Goal: Transaction & Acquisition: Purchase product/service

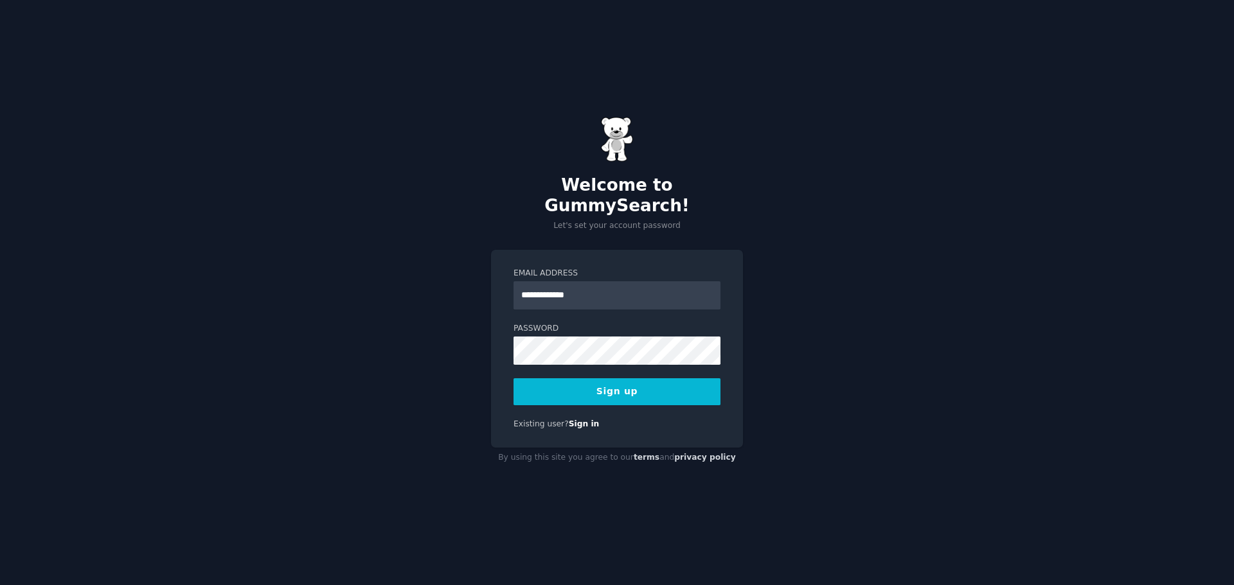
type input "**********"
click at [473, 371] on div "**********" at bounding box center [617, 292] width 1234 height 585
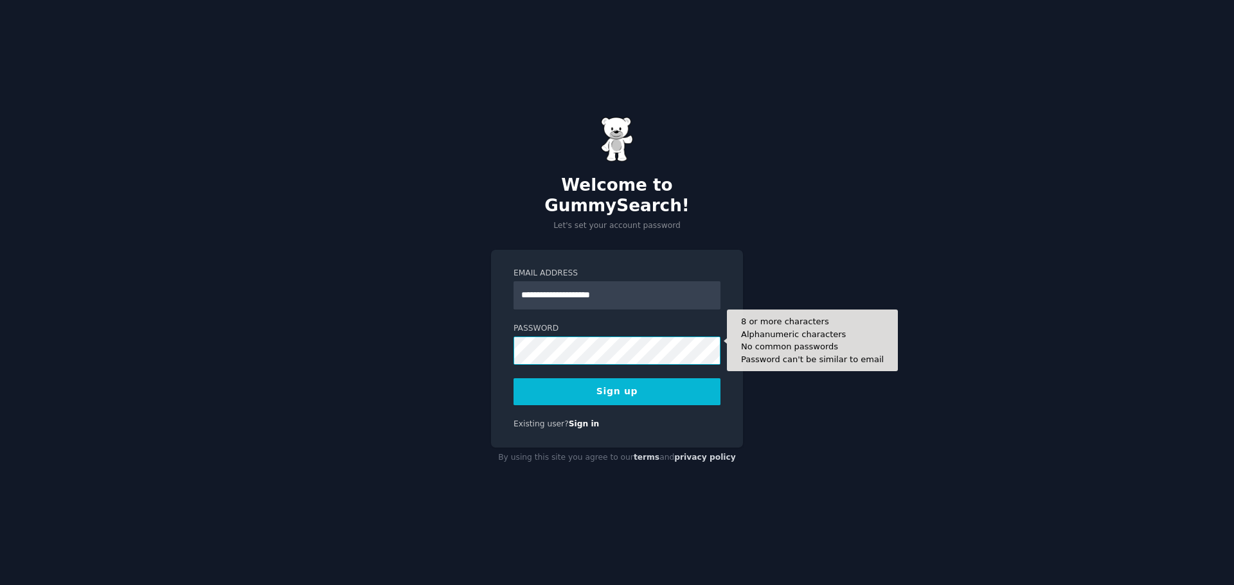
click at [513, 379] on button "Sign up" at bounding box center [616, 392] width 207 height 27
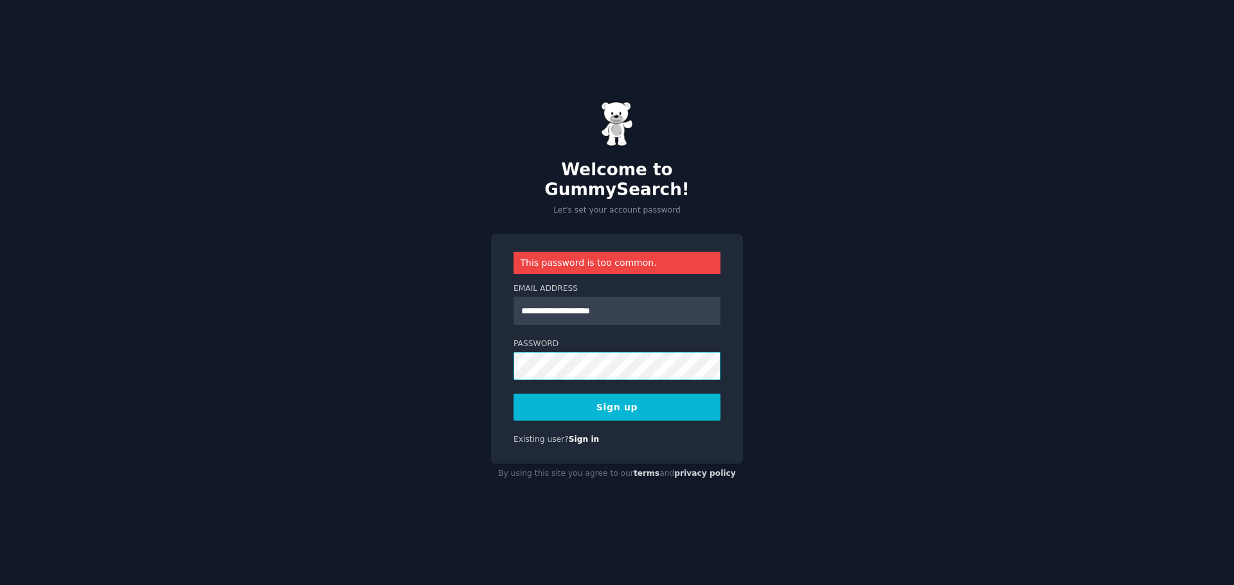
click at [513, 394] on button "Sign up" at bounding box center [616, 407] width 207 height 27
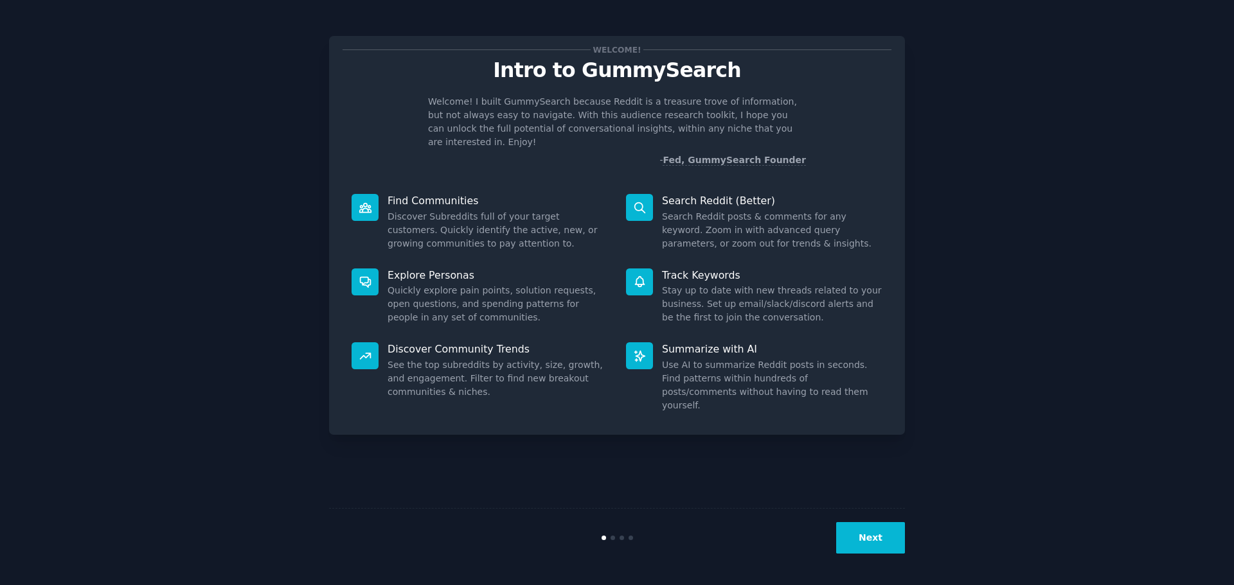
click at [878, 542] on button "Next" at bounding box center [870, 537] width 69 height 31
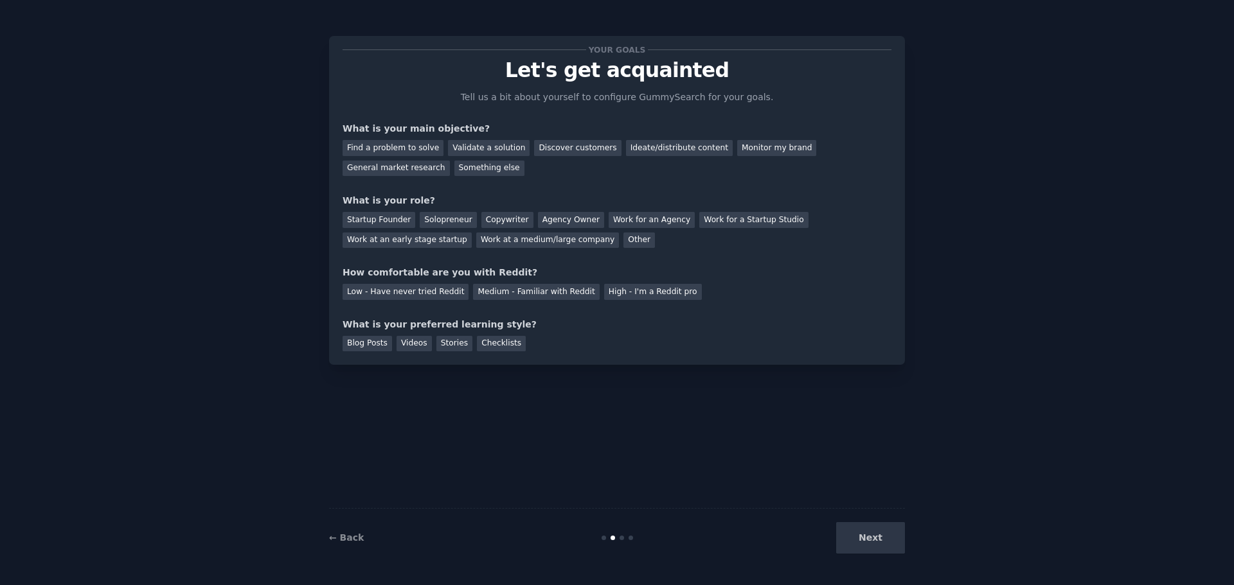
click at [877, 540] on div "Next" at bounding box center [809, 537] width 192 height 31
click at [450, 161] on div "General market research" at bounding box center [396, 169] width 107 height 16
click at [476, 238] on div "Work at a medium/large company" at bounding box center [547, 241] width 143 height 16
click at [477, 295] on div "Medium - Familiar with Reddit" at bounding box center [536, 292] width 126 height 16
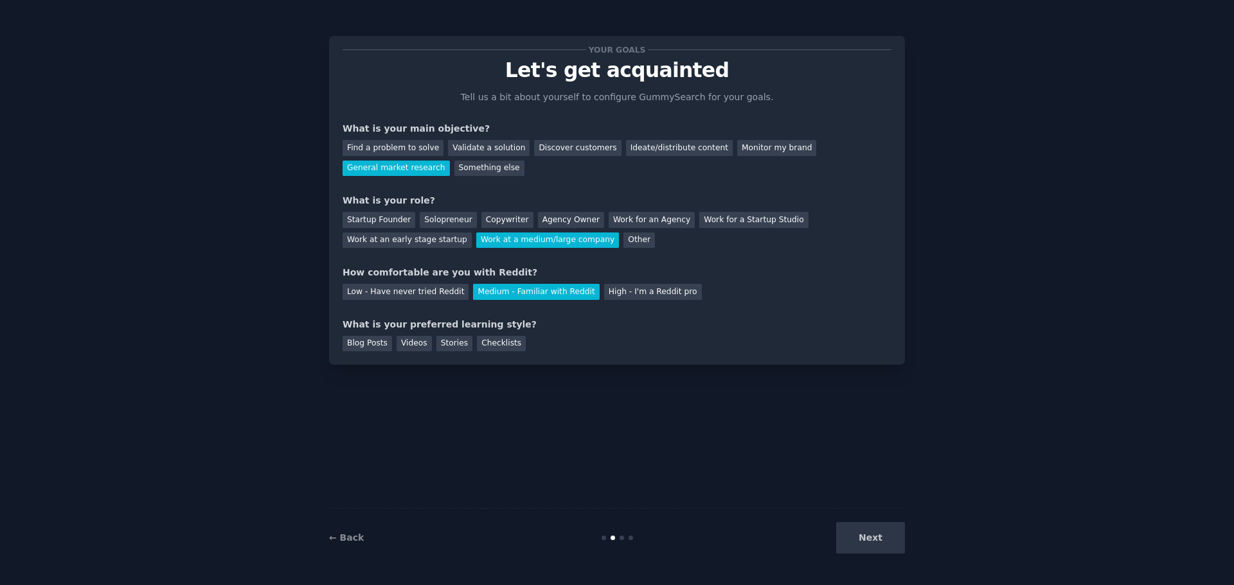
click at [892, 538] on div "Next" at bounding box center [809, 537] width 192 height 31
click at [411, 341] on div "Videos" at bounding box center [414, 344] width 35 height 16
click at [861, 529] on button "Next" at bounding box center [870, 537] width 69 height 31
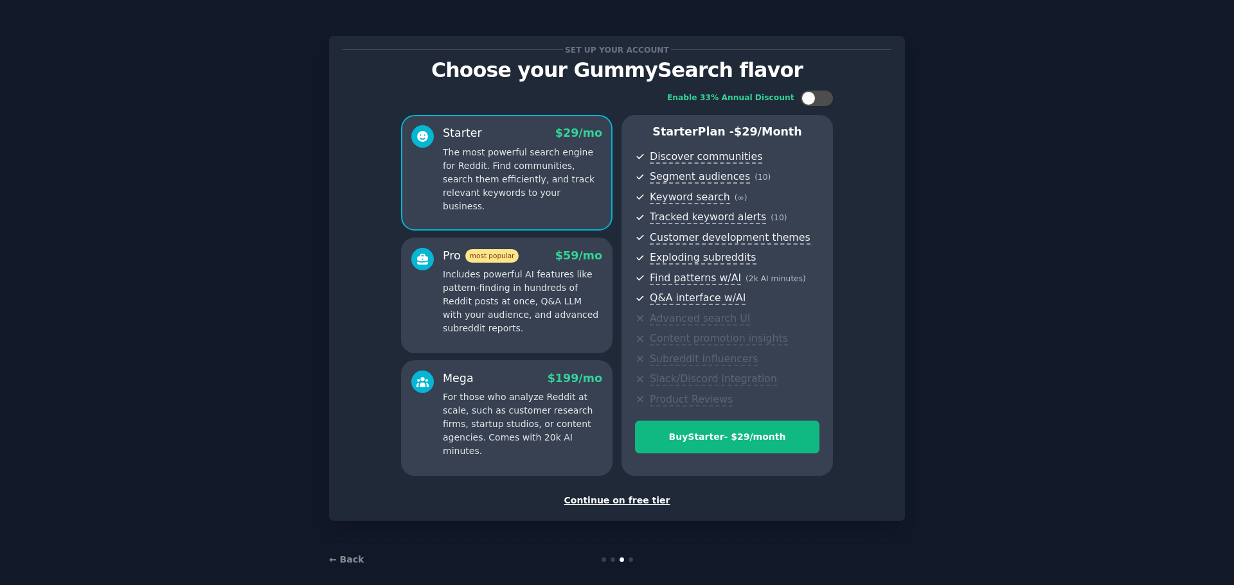
click at [629, 501] on div "Continue on free tier" at bounding box center [617, 500] width 549 height 13
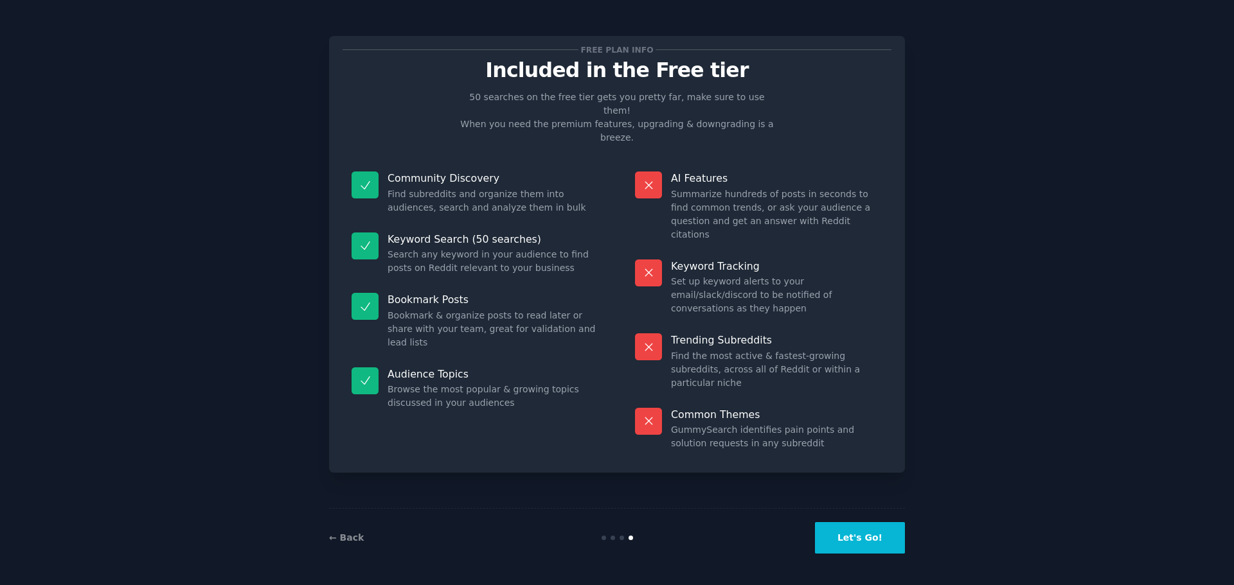
click at [648, 179] on icon at bounding box center [648, 185] width 13 height 13
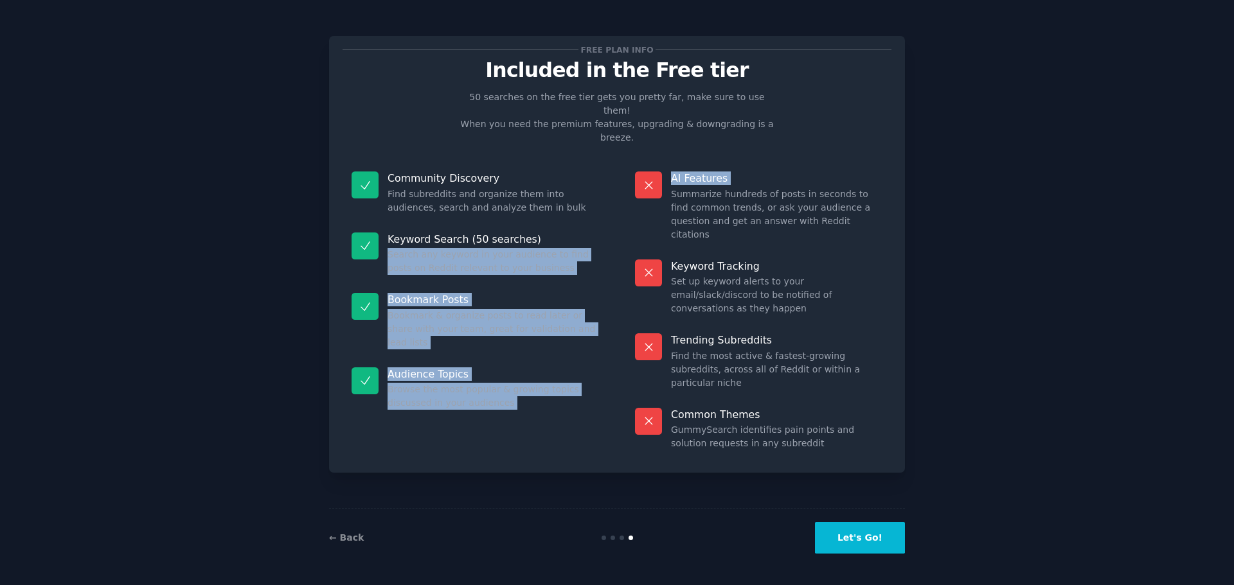
drag, startPoint x: 648, startPoint y: 158, endPoint x: 589, endPoint y: 227, distance: 90.7
click at [589, 227] on div "Community Discovery Find subreddits and organize them into audiences, search an…" at bounding box center [617, 311] width 549 height 297
click at [589, 248] on dd "Search any keyword in your audience to find posts on Reddit relevant to your bu…" at bounding box center [493, 261] width 211 height 27
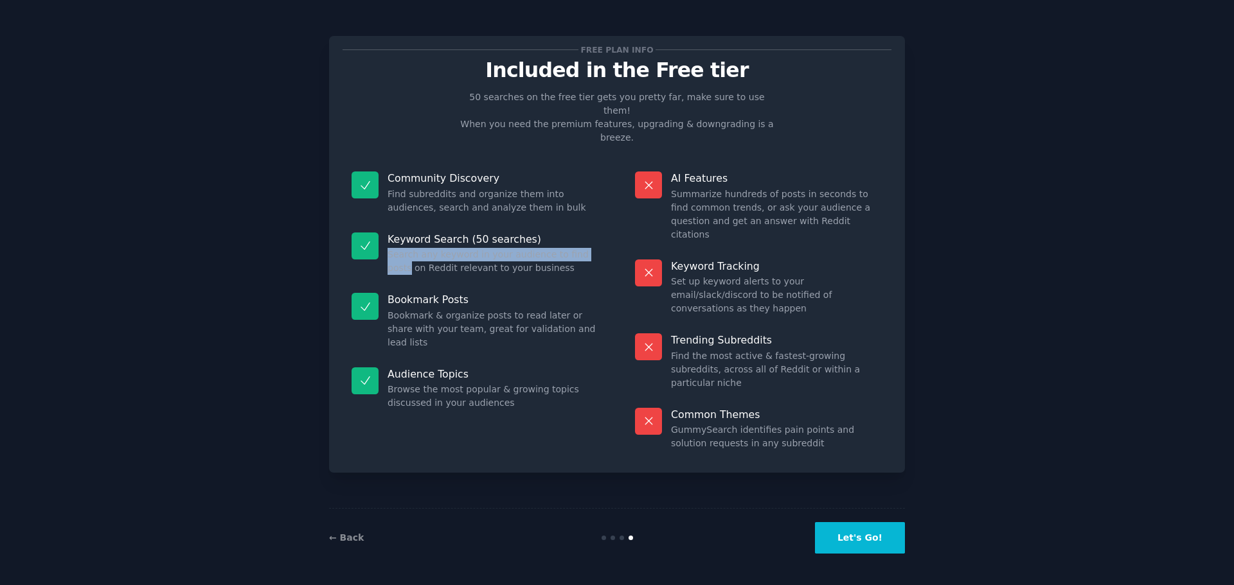
drag, startPoint x: 589, startPoint y: 227, endPoint x: 591, endPoint y: 195, distance: 31.6
click at [591, 195] on dl "Community Discovery Find subreddits and organize them into audiences, search an…" at bounding box center [475, 311] width 265 height 297
click at [591, 195] on div "Community Discovery Find subreddits and organize them into audiences, search an…" at bounding box center [475, 193] width 265 height 61
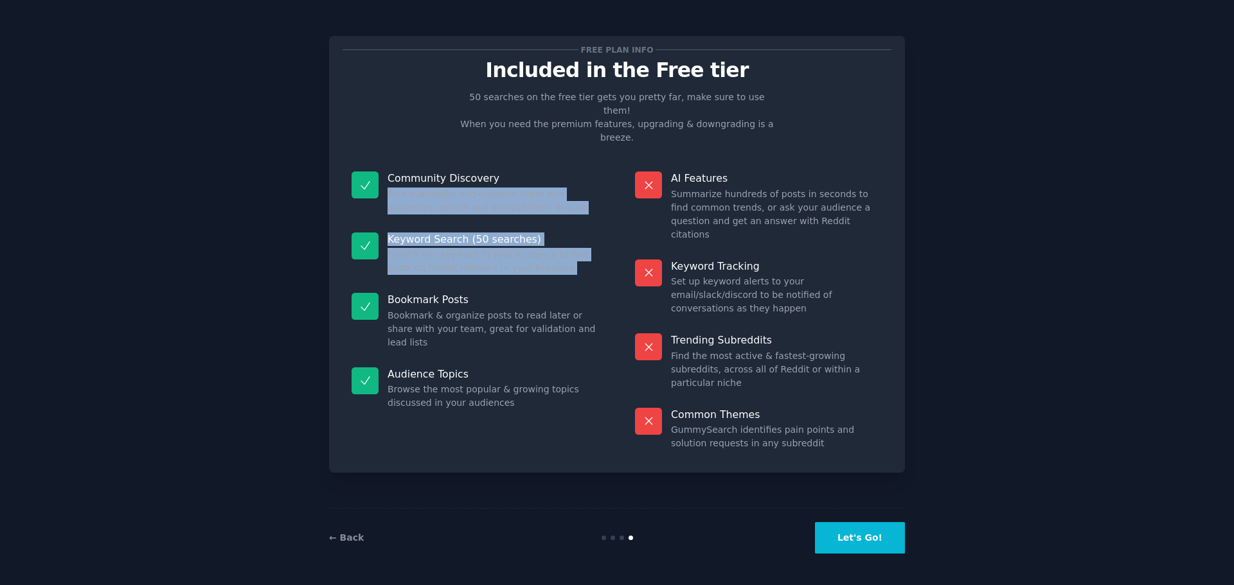
drag, startPoint x: 591, startPoint y: 195, endPoint x: 578, endPoint y: 251, distance: 57.4
click at [578, 251] on dl "Community Discovery Find subreddits and organize them into audiences, search an…" at bounding box center [475, 311] width 265 height 297
click at [877, 538] on button "Let's Go!" at bounding box center [860, 537] width 90 height 31
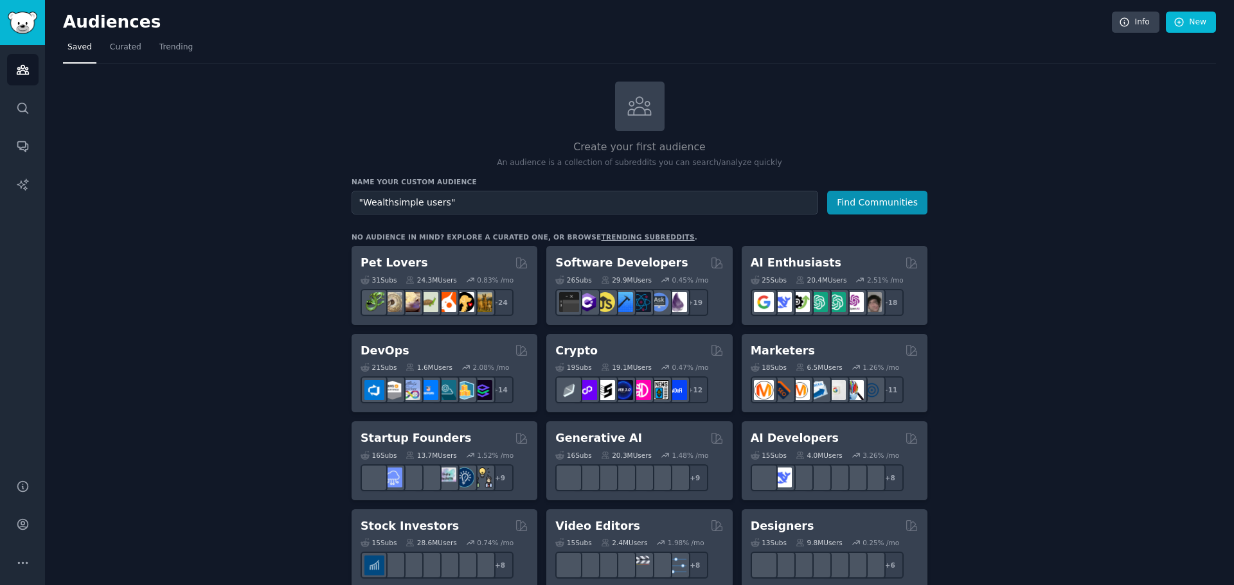
type input ""Wealthsimple users""
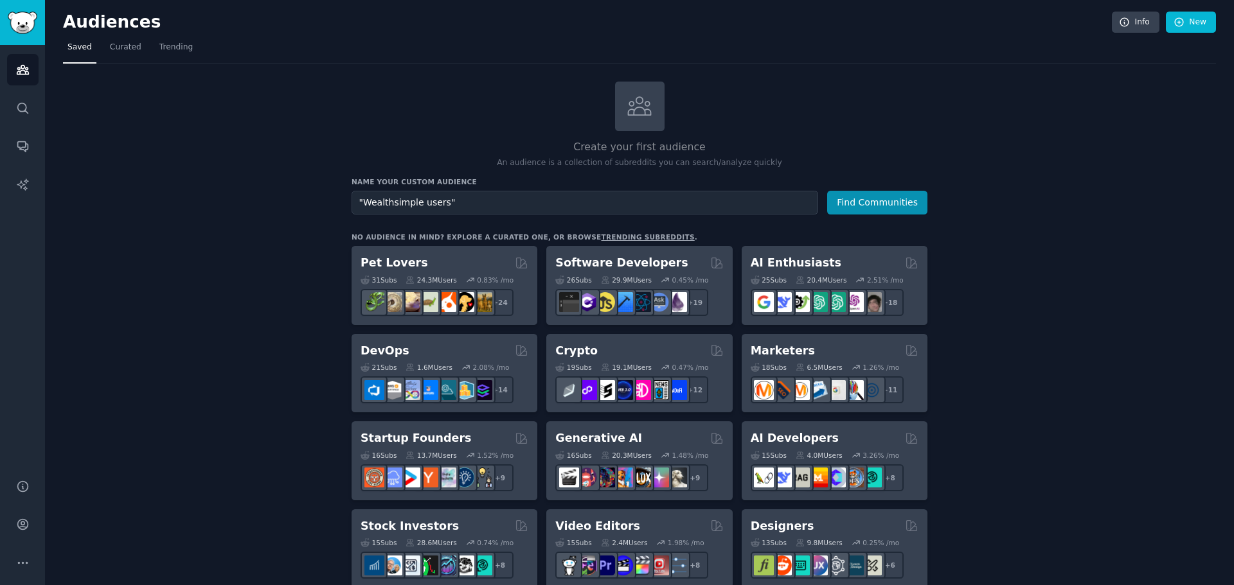
click at [827, 191] on button "Find Communities" at bounding box center [877, 203] width 100 height 24
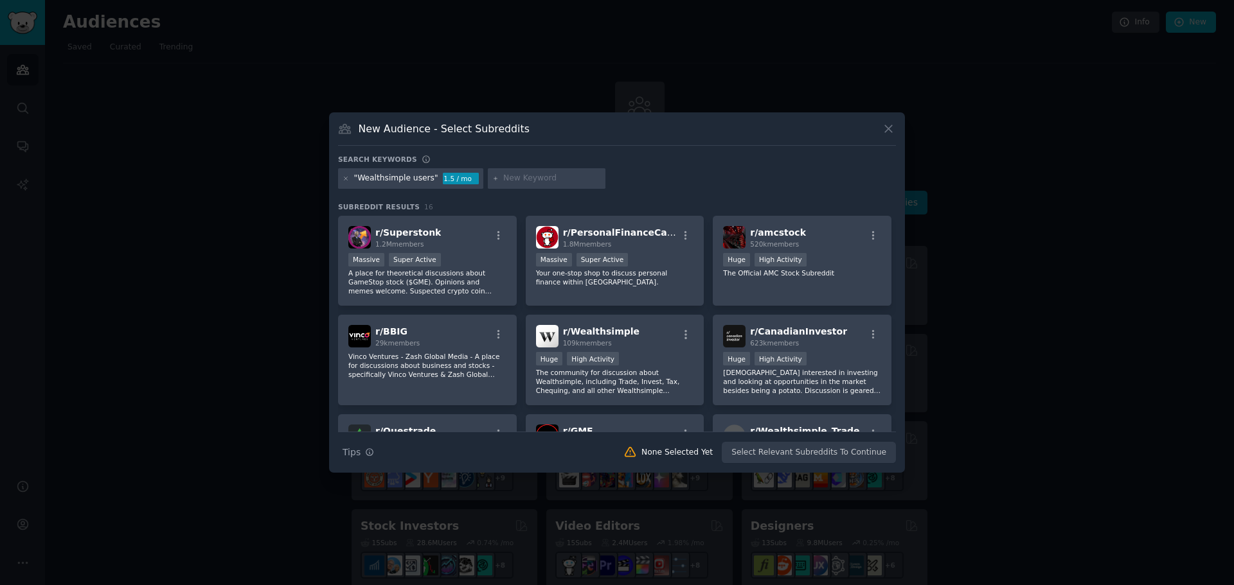
click at [450, 183] on div "1.5 / mo" at bounding box center [461, 179] width 36 height 12
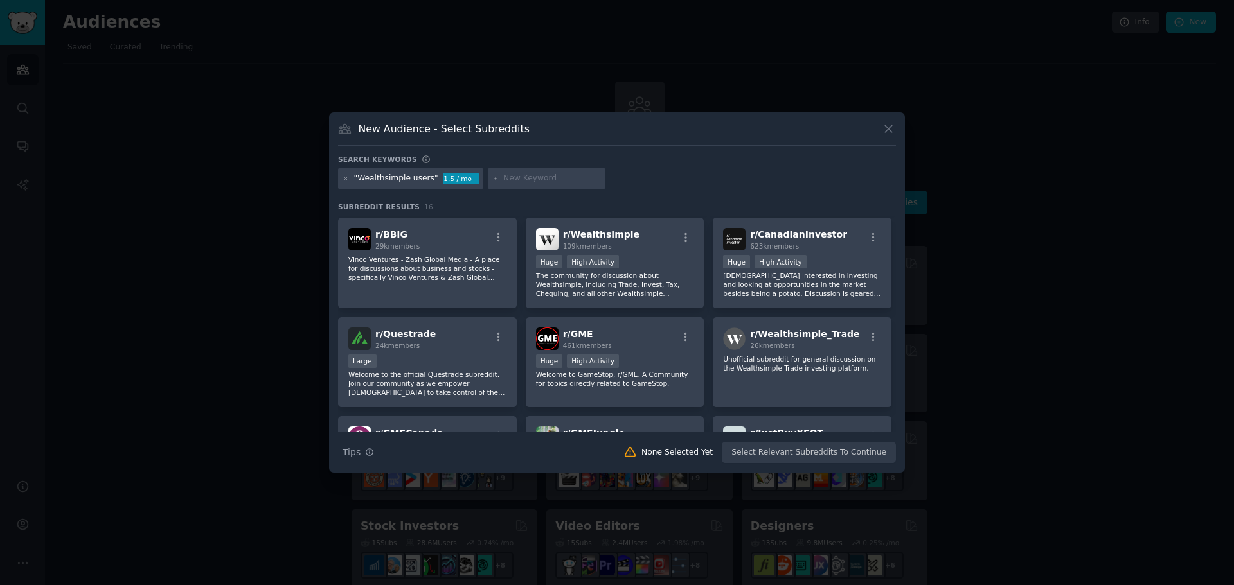
scroll to position [98, 0]
click at [644, 272] on p "The community for discussion about Wealthsimple, including Trade, Invest, Tax, …" at bounding box center [615, 284] width 158 height 27
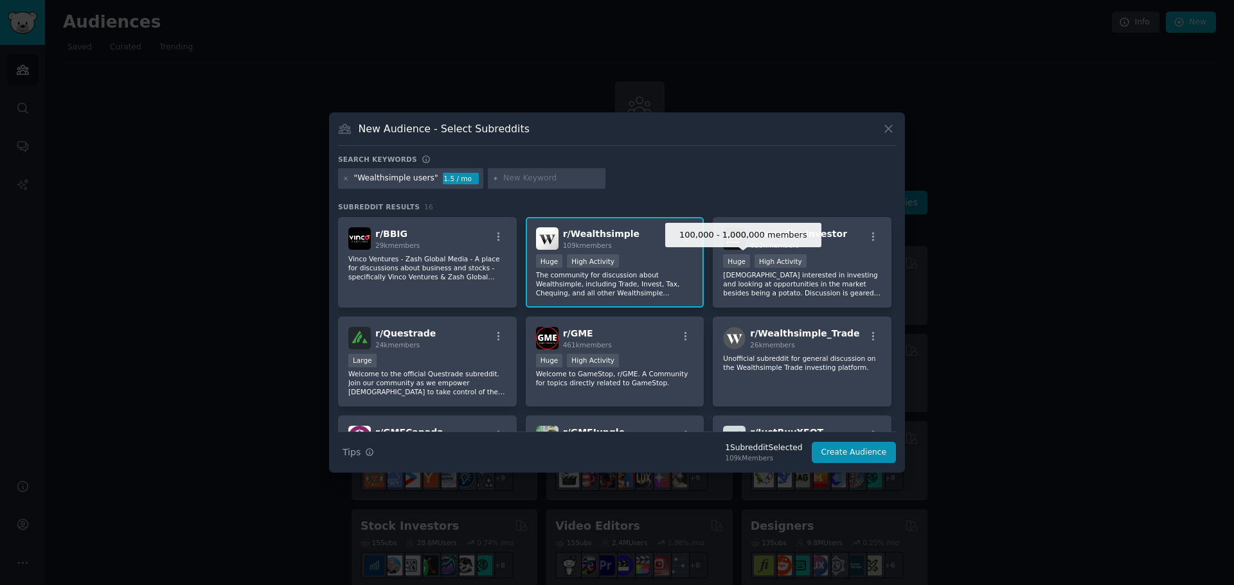
click at [745, 257] on div "Huge" at bounding box center [736, 260] width 27 height 13
click at [460, 350] on div "r/ Questrade 24k members Large Welcome to the official Questrade subreddit. Joi…" at bounding box center [427, 362] width 179 height 91
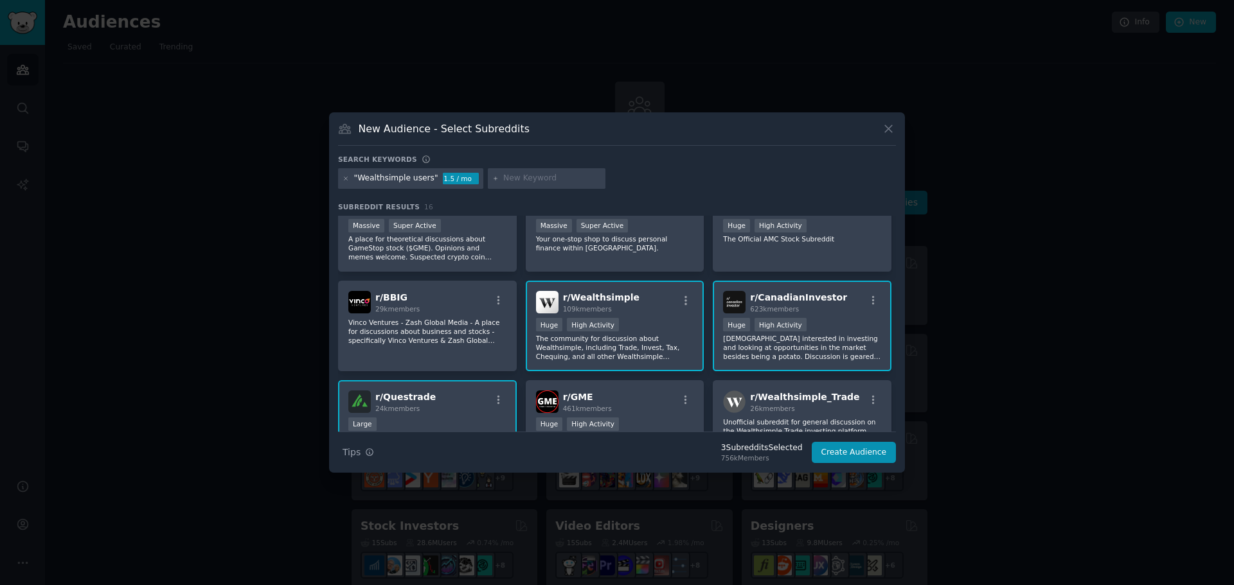
scroll to position [0, 0]
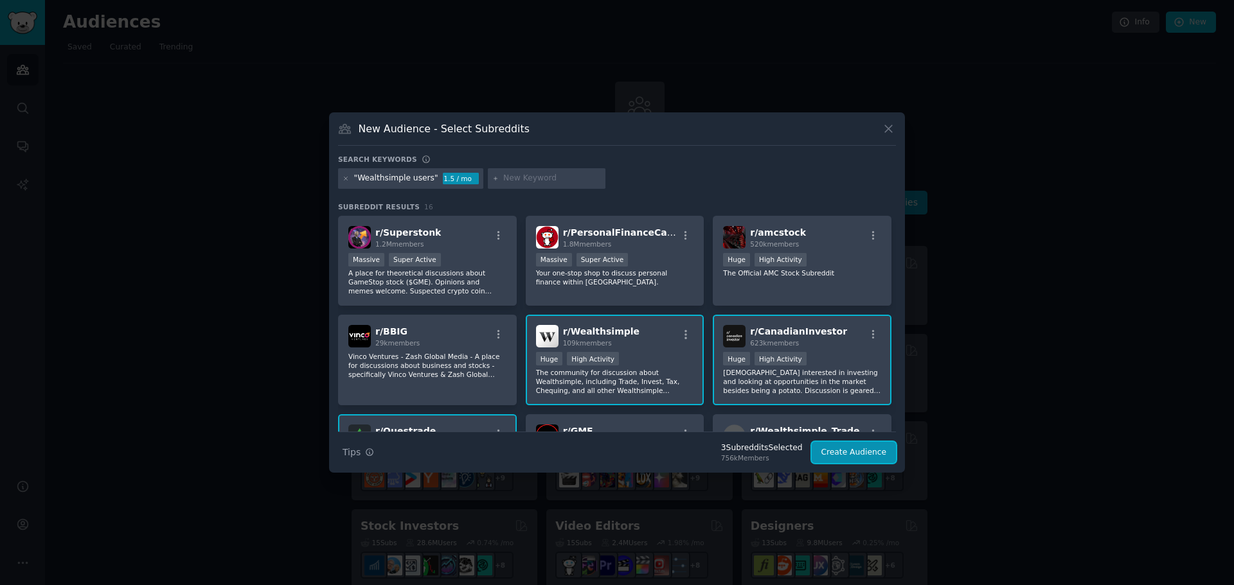
click at [864, 453] on button "Create Audience" at bounding box center [854, 453] width 85 height 22
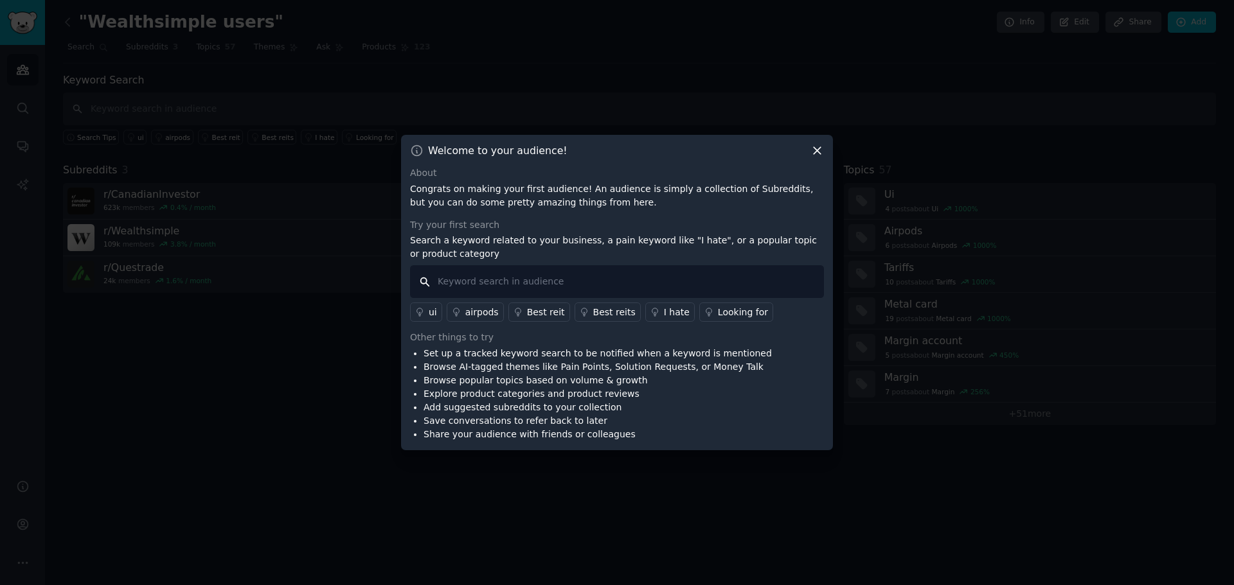
click at [517, 276] on input "text" at bounding box center [617, 281] width 414 height 33
type input "Wealthsim"
type input ""Good""
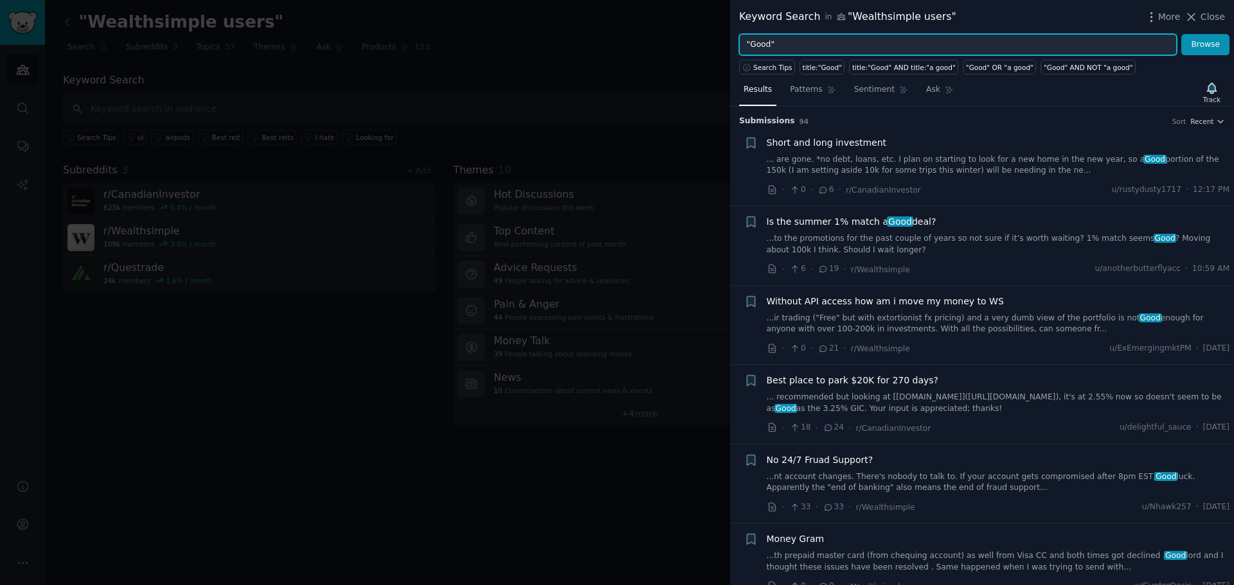
click at [761, 46] on input ""Good"" at bounding box center [958, 45] width 438 height 22
type input ""UI""
click at [1181, 34] on button "Browse" at bounding box center [1205, 45] width 48 height 22
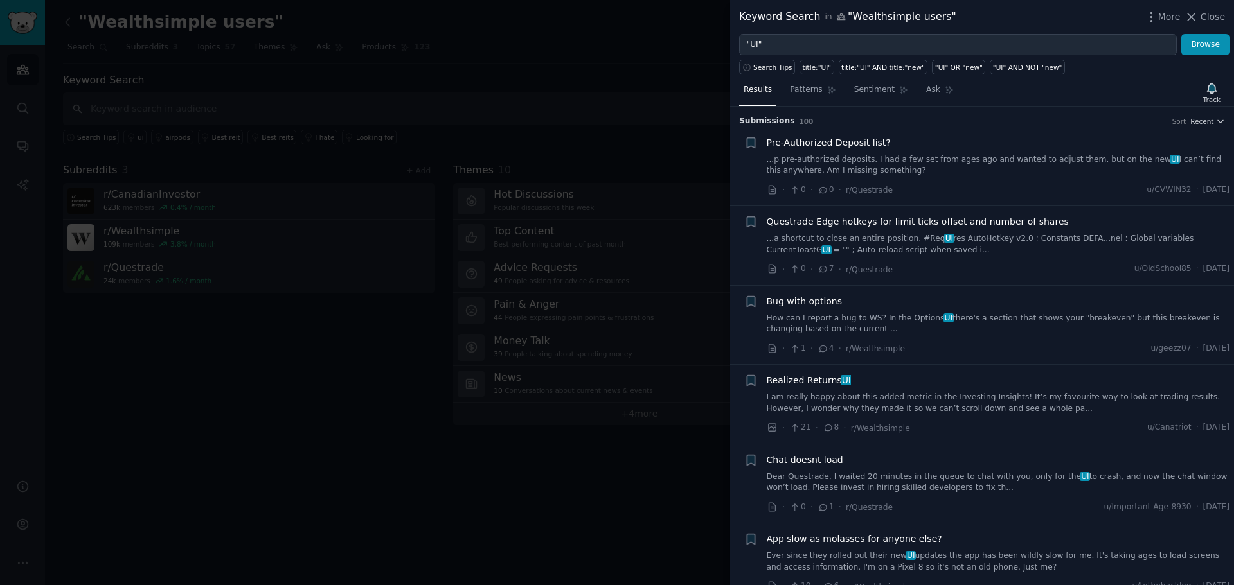
click at [373, 234] on div at bounding box center [617, 292] width 1234 height 585
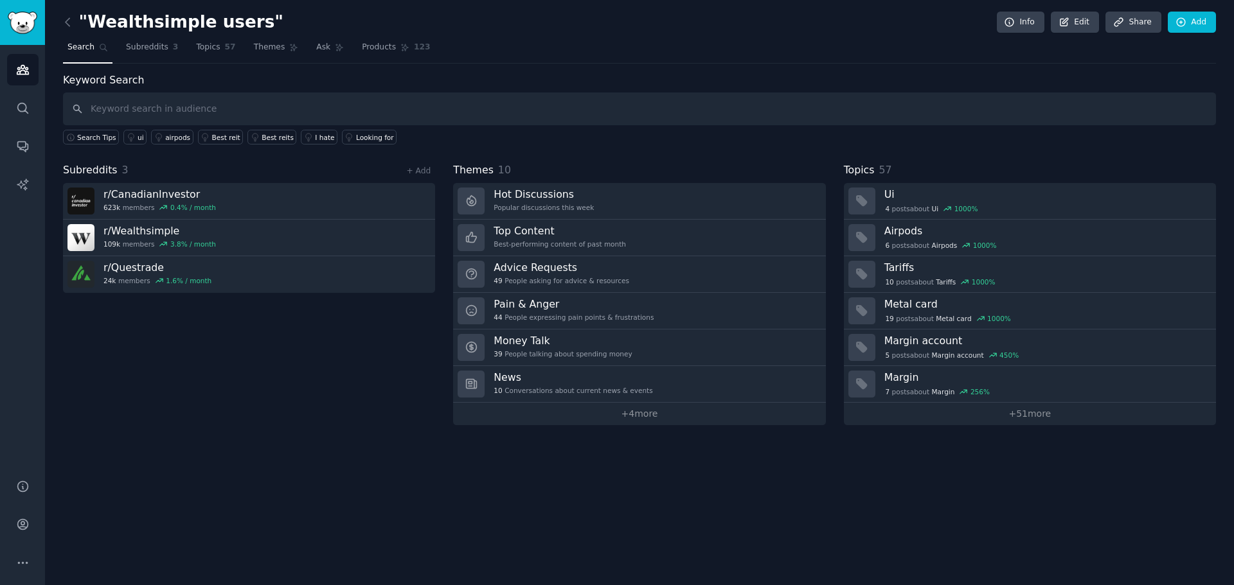
click at [173, 243] on div "3.8 % / month" at bounding box center [193, 244] width 46 height 9
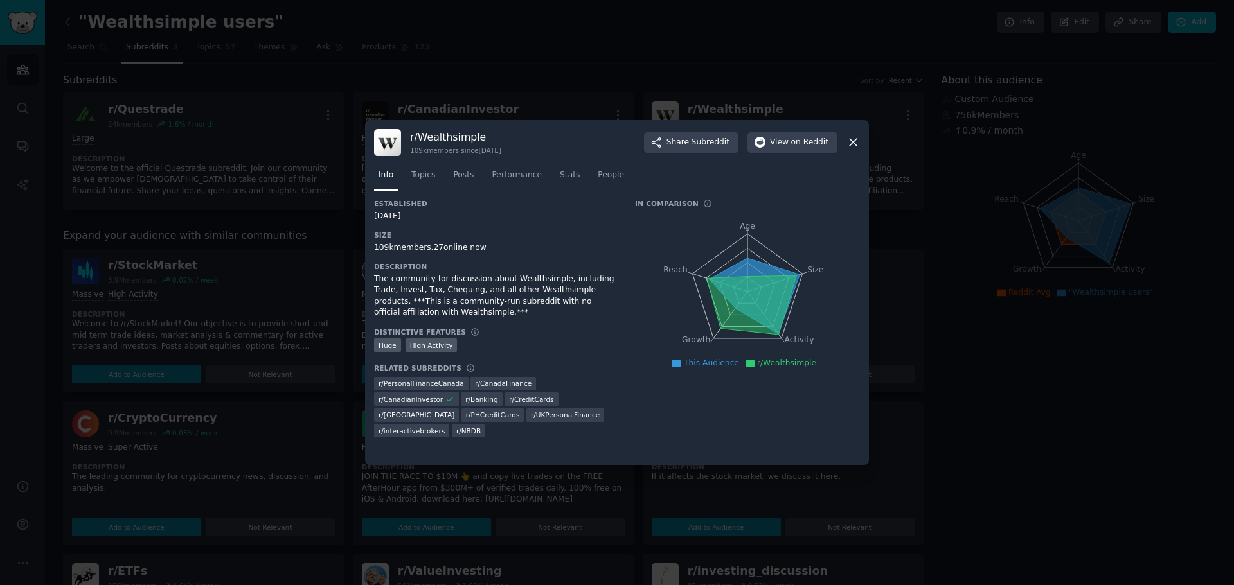
click at [575, 177] on nav "Info Topics Posts Performance Stats People" at bounding box center [617, 178] width 486 height 26
click at [566, 176] on span "Stats" at bounding box center [570, 176] width 20 height 12
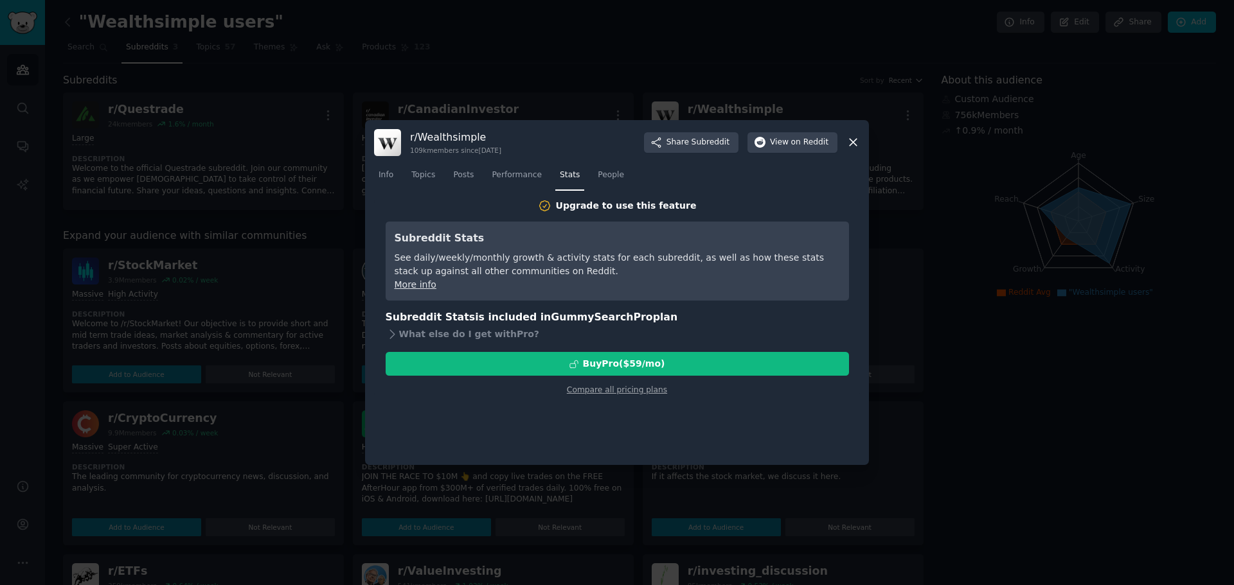
click at [844, 138] on div "r/ Wealthsimple 109k members since 07/20/2021 Share Subreddit View on Reddit" at bounding box center [617, 142] width 486 height 27
click at [855, 140] on icon at bounding box center [852, 142] width 13 height 13
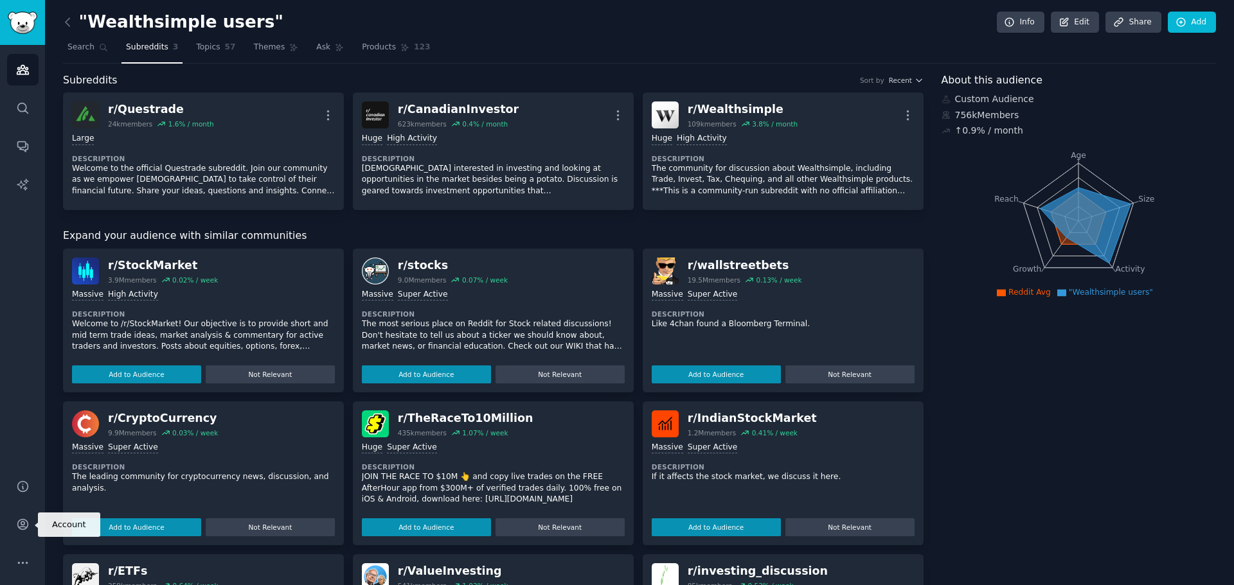
click at [22, 530] on icon "Sidebar" at bounding box center [22, 525] width 10 height 10
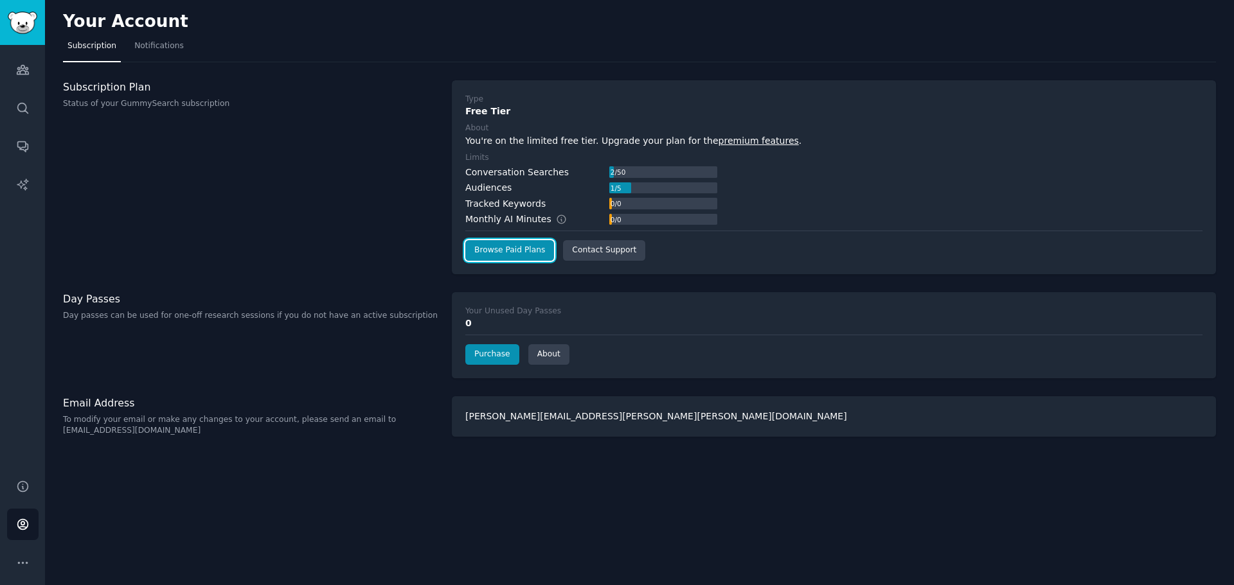
click at [507, 251] on link "Browse Paid Plans" at bounding box center [509, 250] width 89 height 21
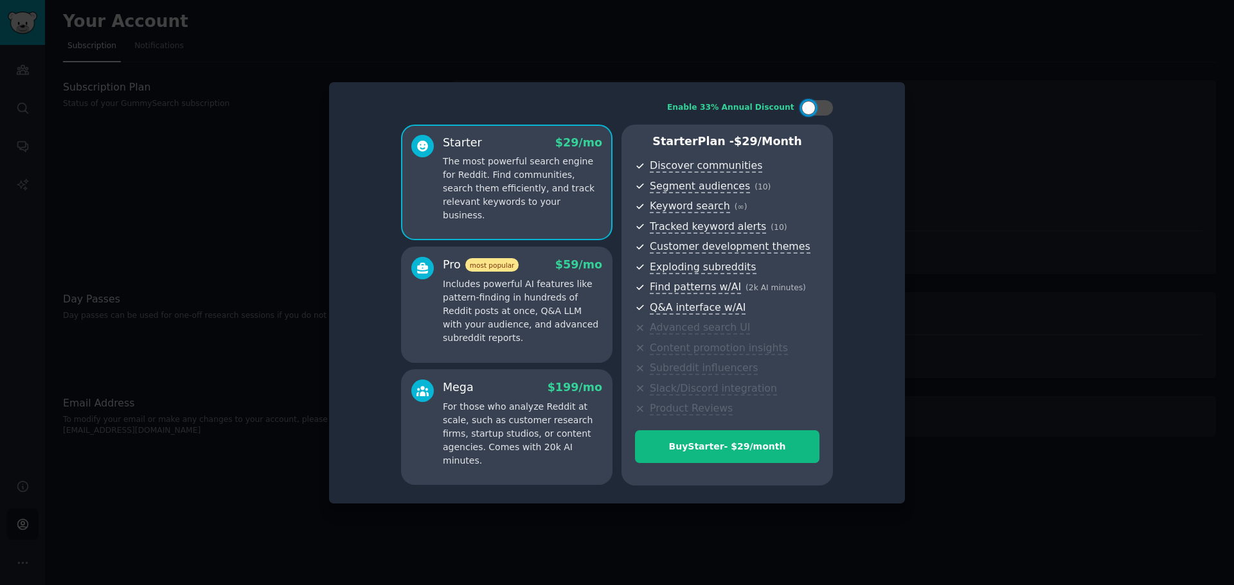
click at [526, 269] on div "Pro most popular $ 59 /mo" at bounding box center [522, 265] width 159 height 16
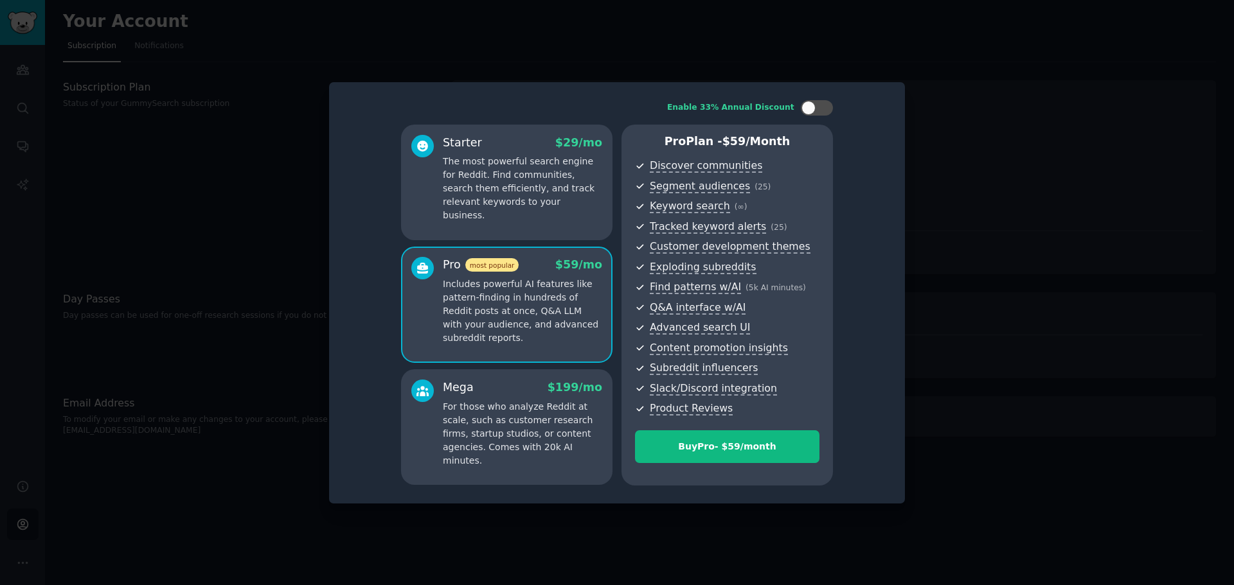
click at [561, 416] on p "For those who analyze Reddit at scale, such as customer research firms, startup…" at bounding box center [522, 433] width 159 height 67
click at [755, 15] on div at bounding box center [617, 292] width 1234 height 585
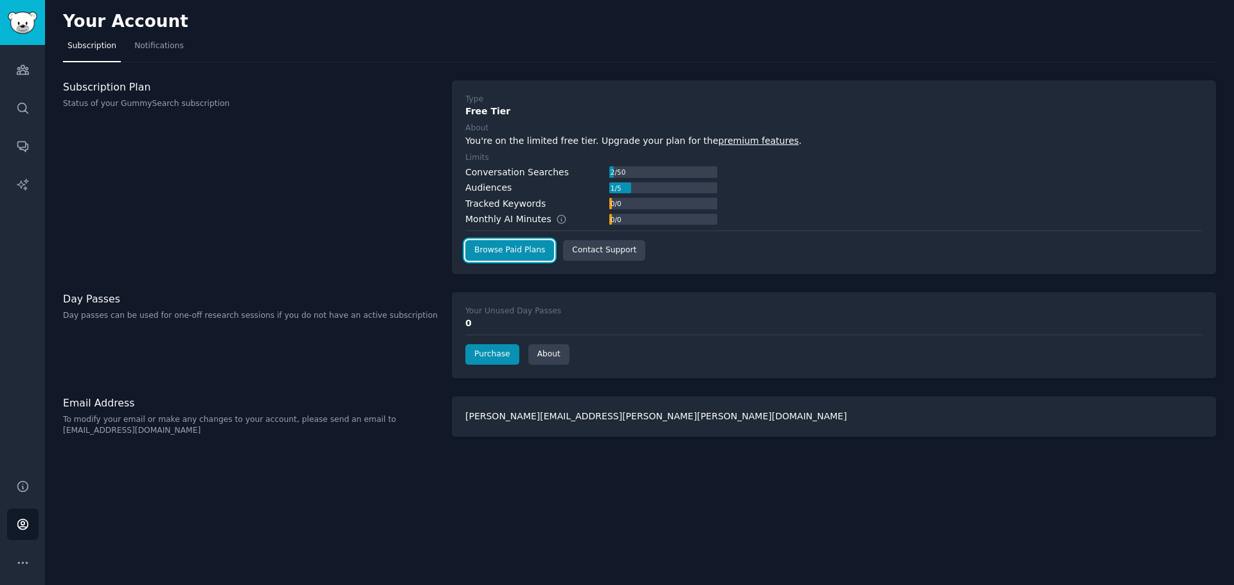
click at [23, 551] on button "More" at bounding box center [22, 563] width 31 height 31
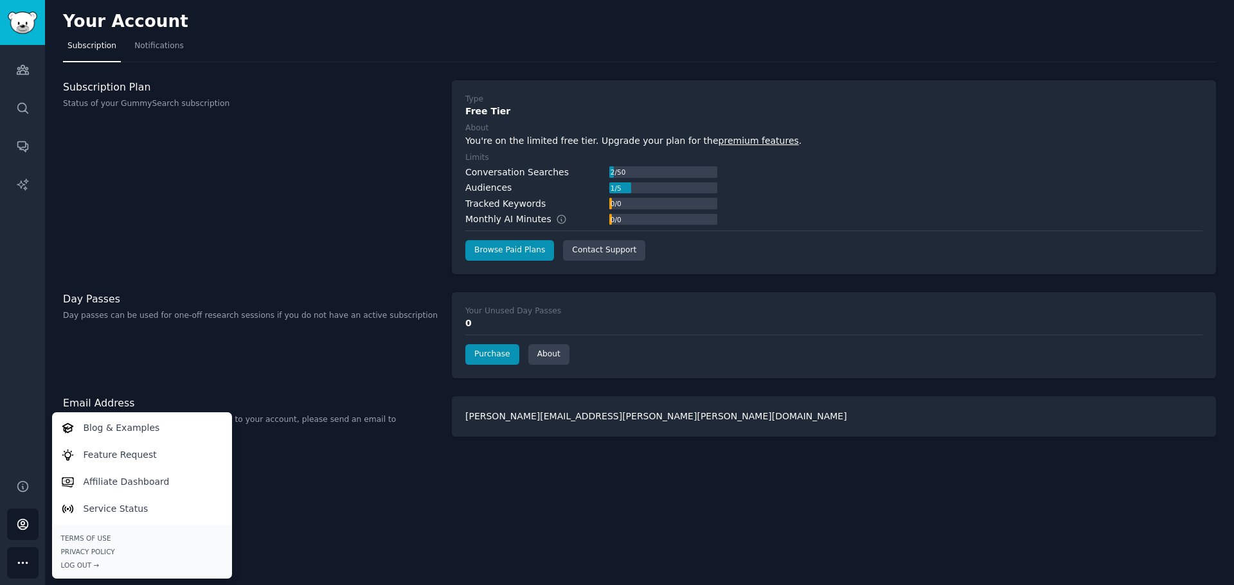
click at [71, 561] on div "Log Out →" at bounding box center [142, 565] width 162 height 9
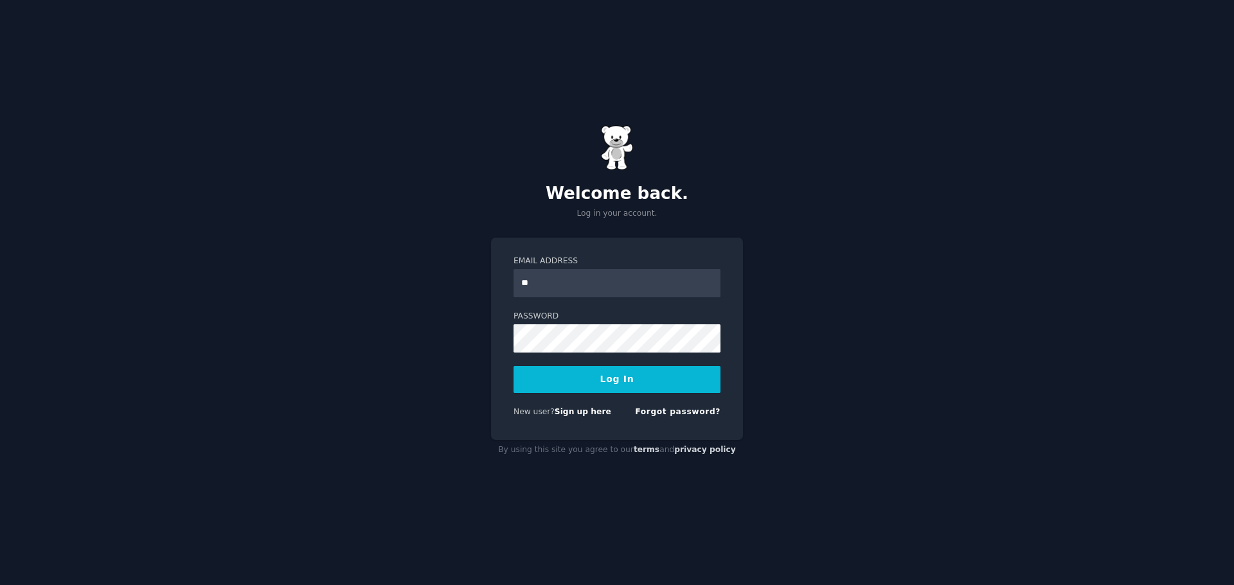
type input "**********"
click at [603, 374] on button "Log In" at bounding box center [616, 379] width 207 height 27
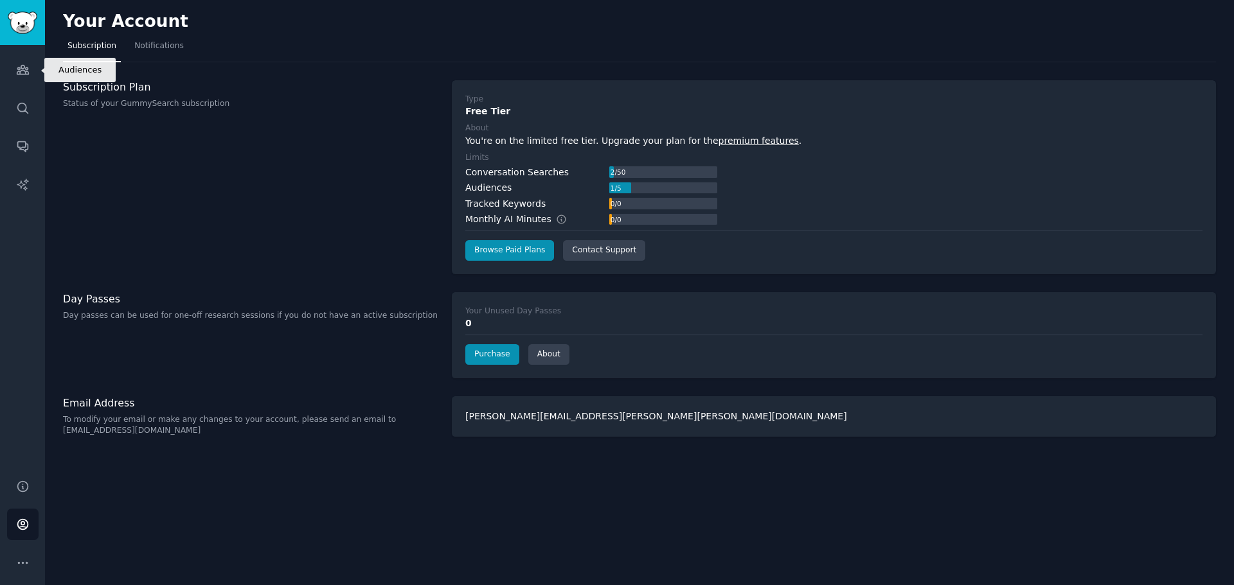
click at [30, 70] on link "Audiences" at bounding box center [22, 69] width 31 height 31
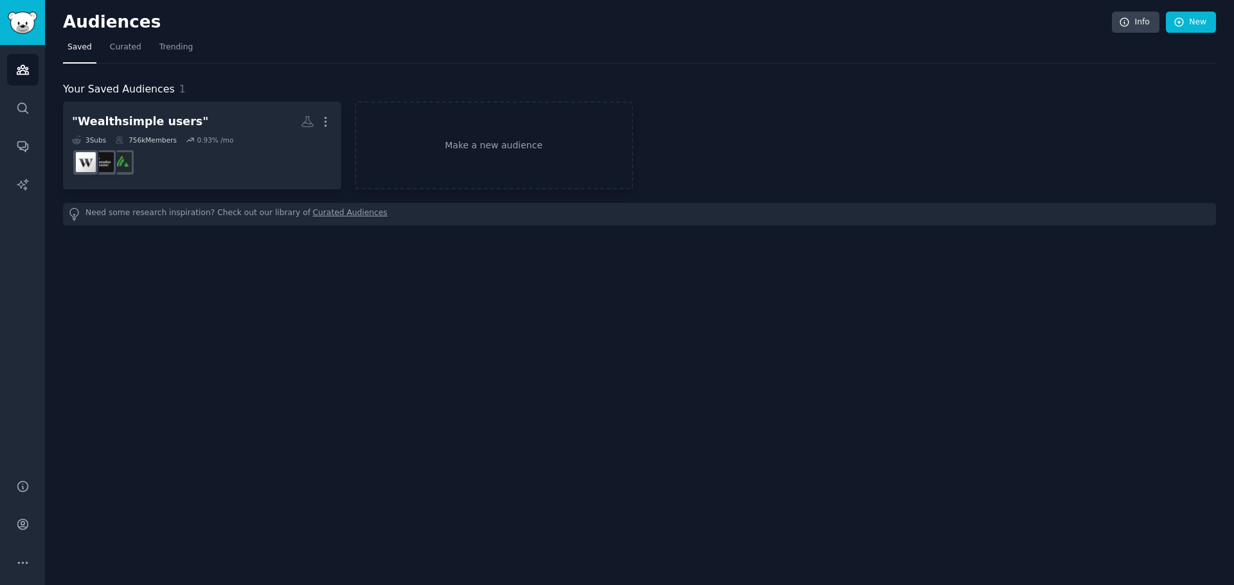
click at [129, 127] on div ""Wealthsimple users"" at bounding box center [140, 122] width 136 height 16
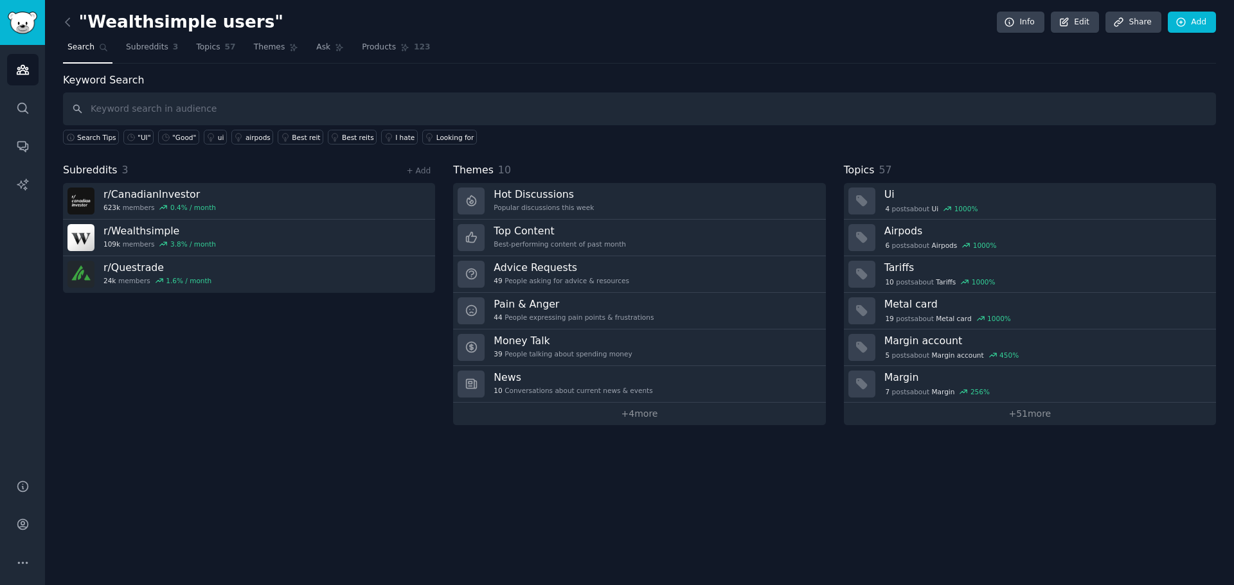
click at [128, 236] on h3 "r/ Wealthsimple" at bounding box center [159, 230] width 112 height 13
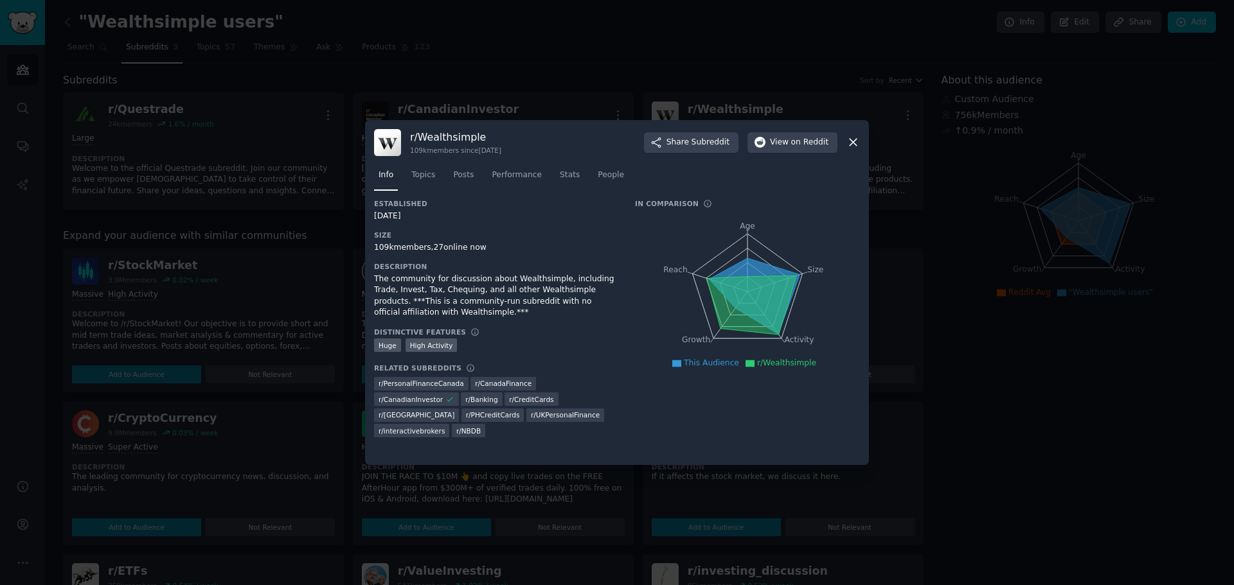
click at [577, 175] on nav "Info Topics Posts Performance Stats People" at bounding box center [617, 178] width 486 height 26
click at [566, 174] on span "Stats" at bounding box center [570, 176] width 20 height 12
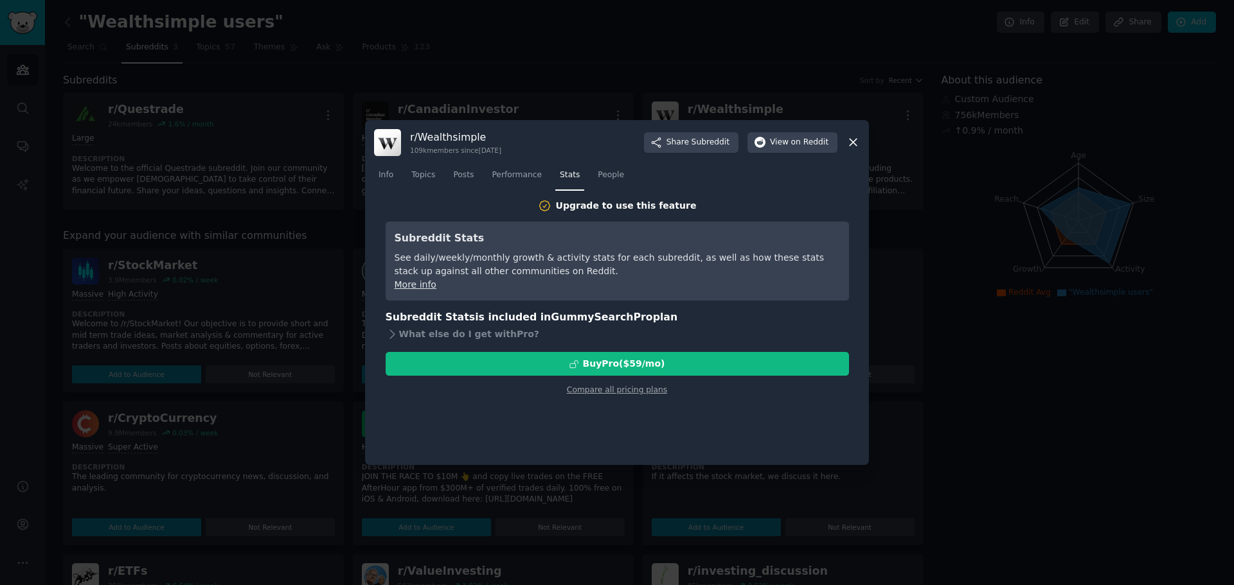
click at [522, 174] on span "Performance" at bounding box center [517, 176] width 50 height 12
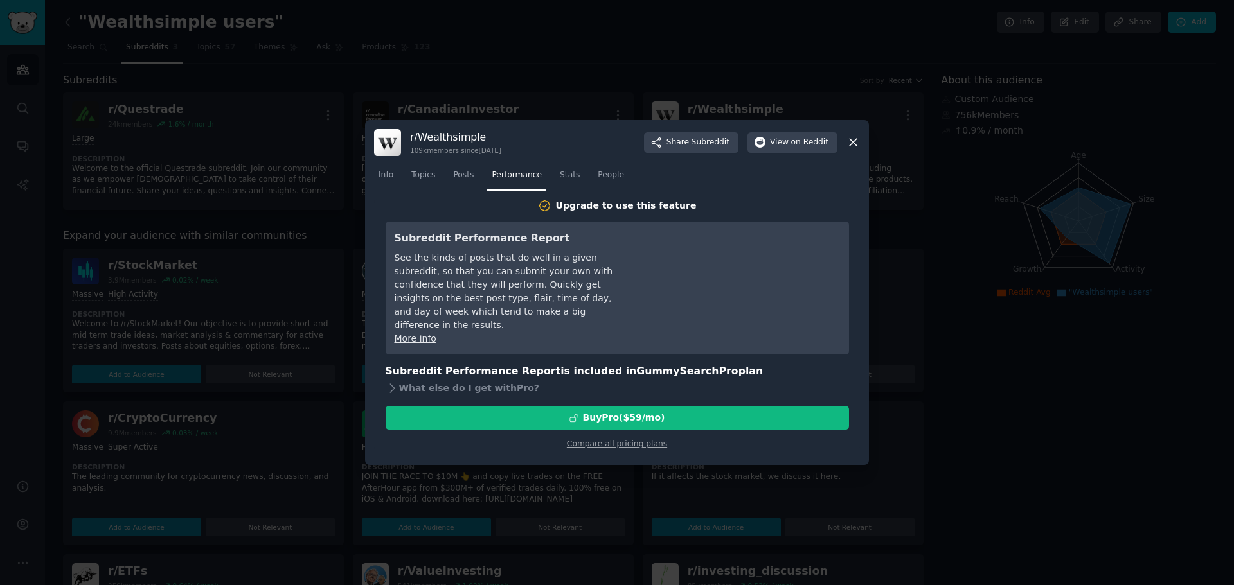
click at [487, 174] on link "Performance" at bounding box center [516, 178] width 59 height 26
click at [465, 171] on span "Posts" at bounding box center [463, 176] width 21 height 12
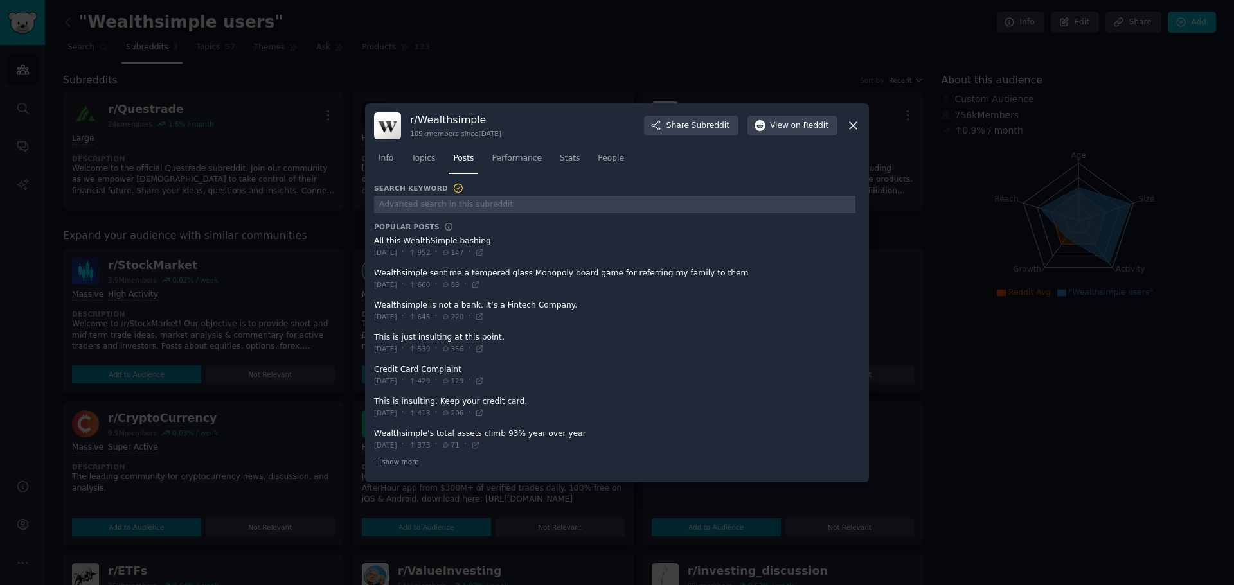
click at [429, 169] on link "Topics" at bounding box center [423, 161] width 33 height 26
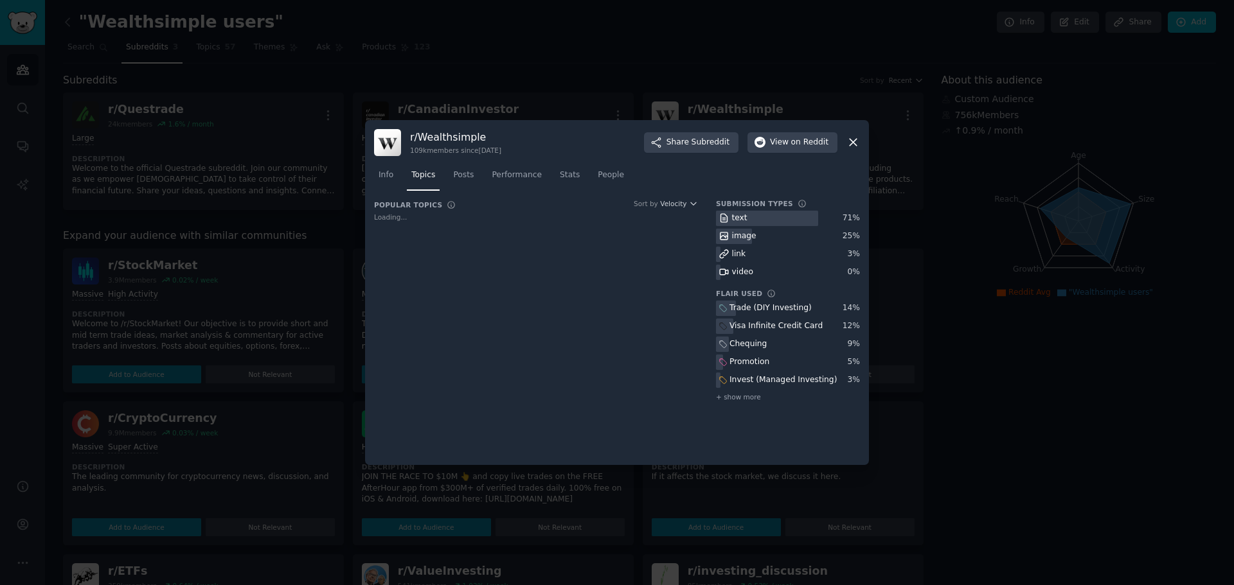
click at [454, 174] on span "Posts" at bounding box center [463, 176] width 21 height 12
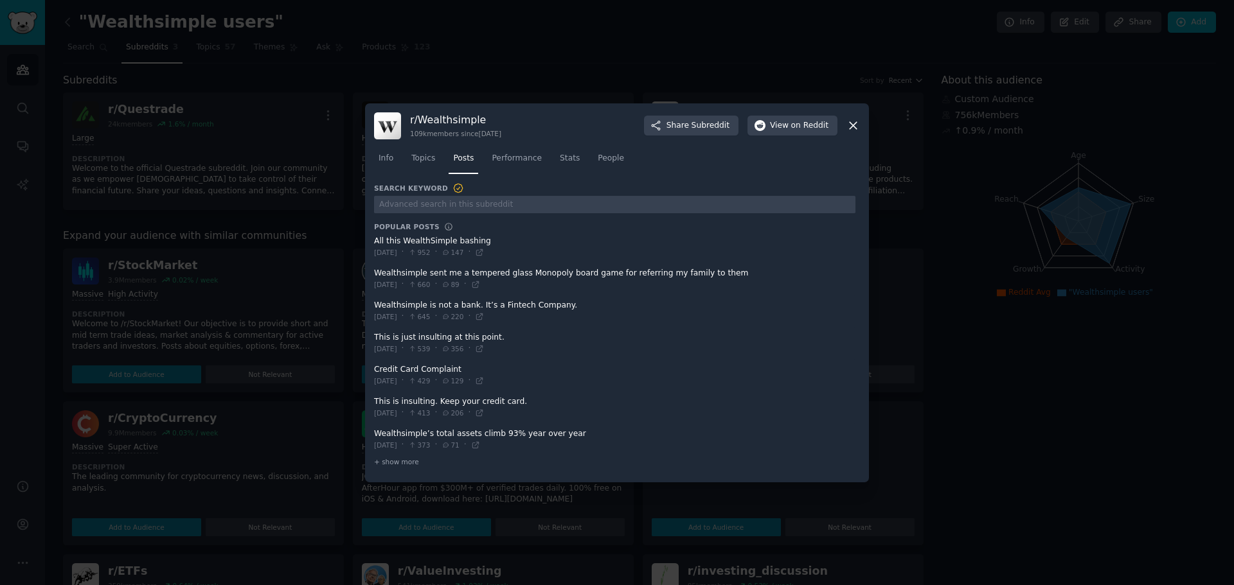
click at [404, 464] on span "+ show more" at bounding box center [396, 462] width 45 height 9
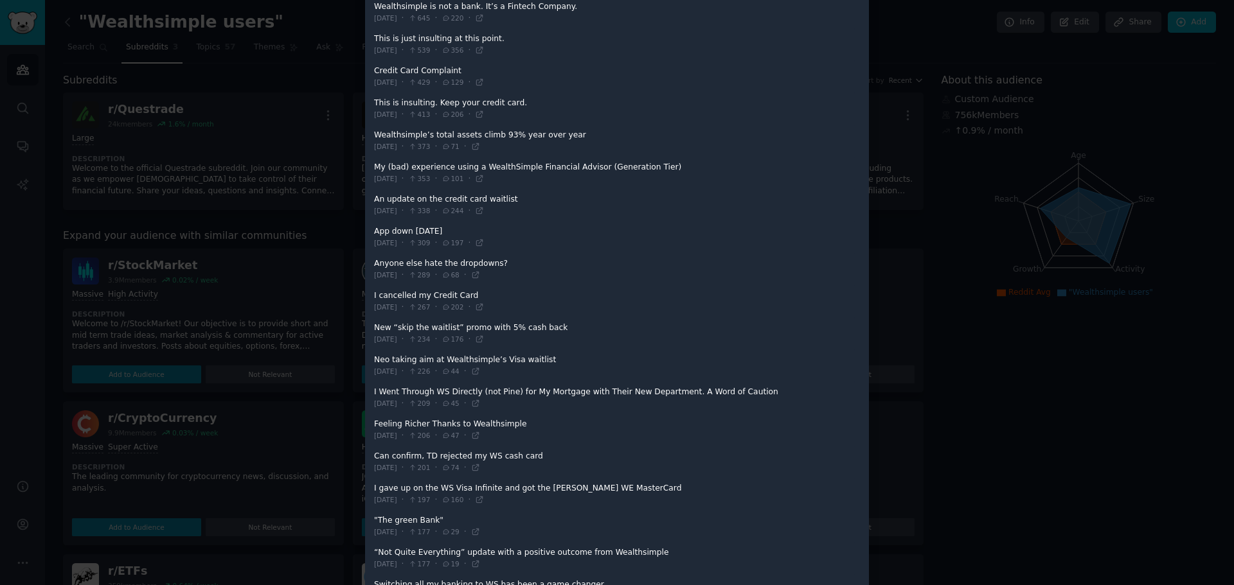
scroll to position [295, 0]
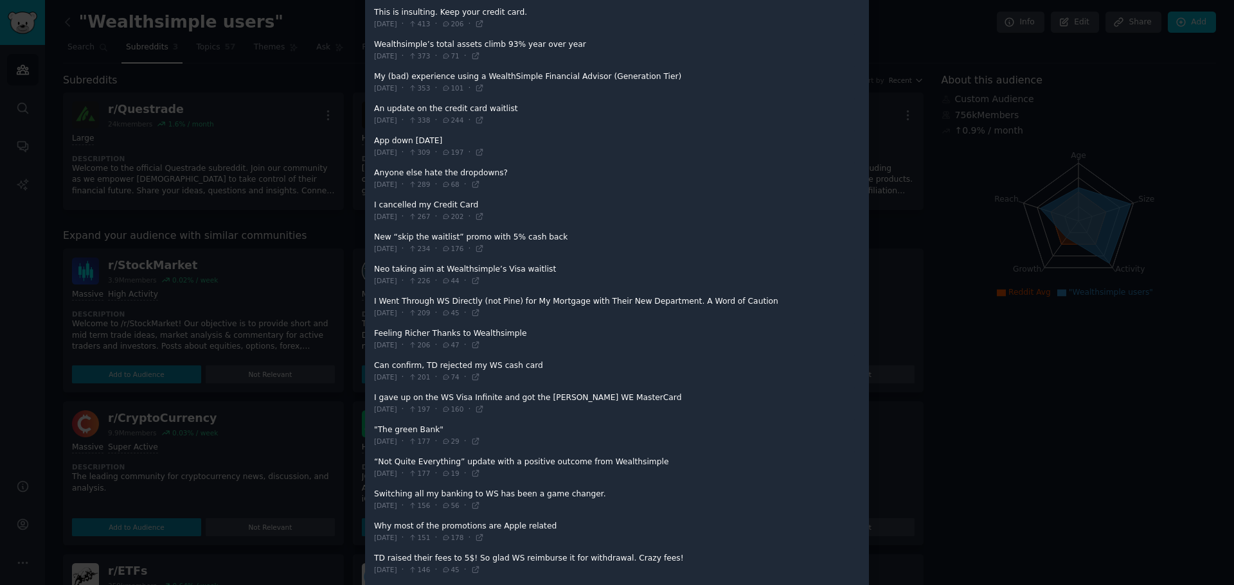
click at [472, 333] on span at bounding box center [614, 339] width 481 height 31
click at [409, 334] on span at bounding box center [614, 339] width 481 height 31
click at [395, 335] on span at bounding box center [614, 339] width 481 height 31
click at [547, 495] on span at bounding box center [614, 500] width 481 height 31
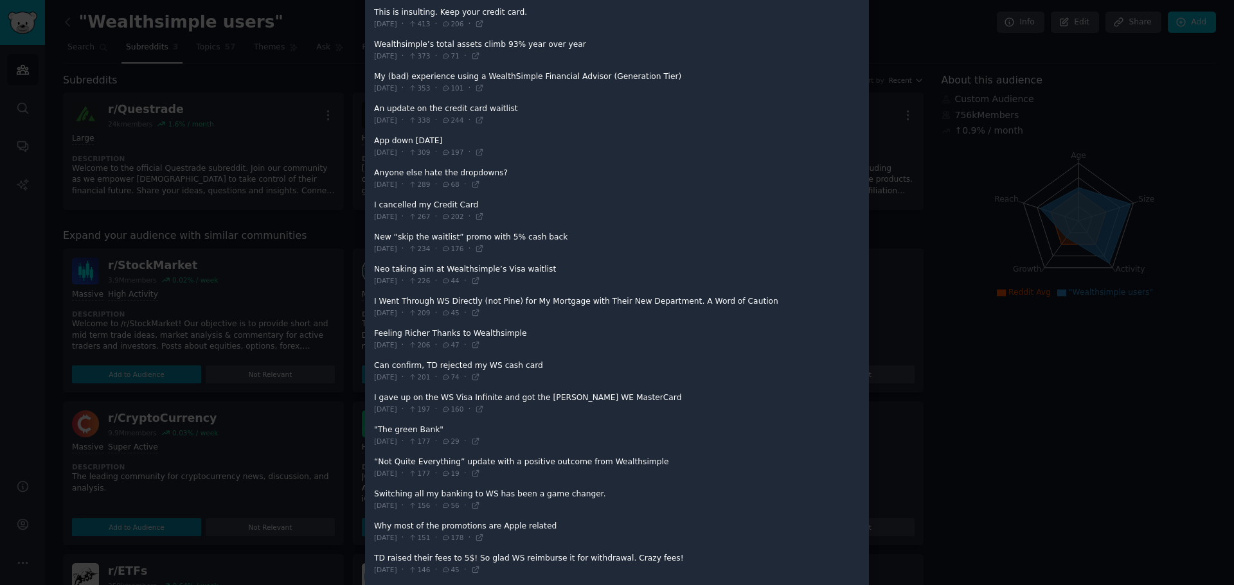
click at [547, 495] on span at bounding box center [614, 500] width 481 height 31
click at [573, 492] on span at bounding box center [614, 500] width 481 height 31
click at [273, 282] on div at bounding box center [617, 292] width 1234 height 585
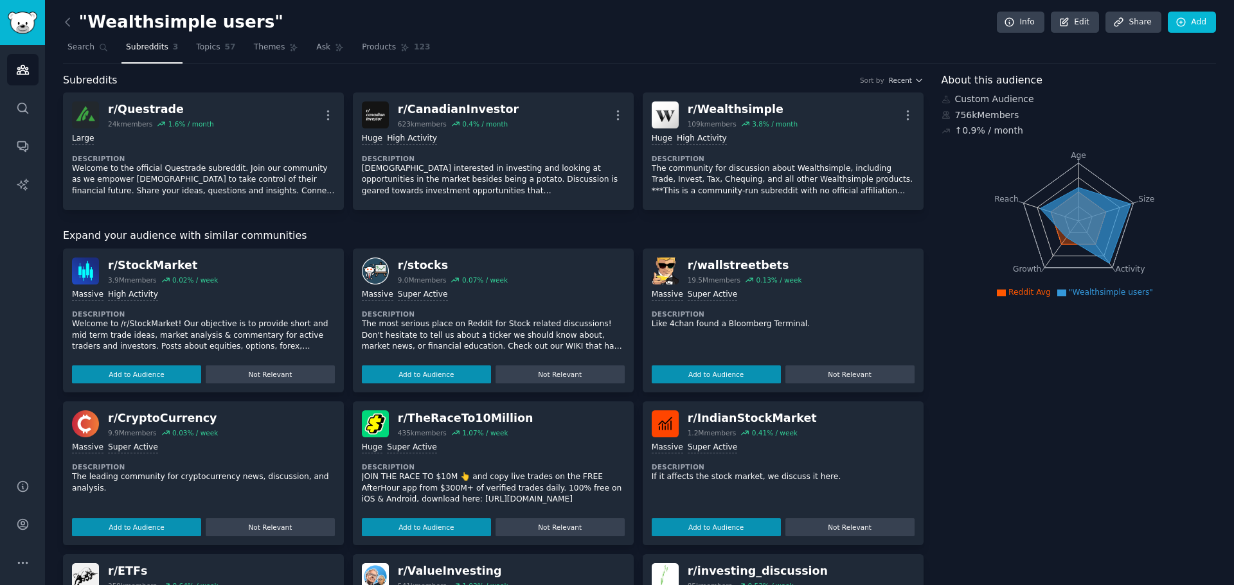
click at [87, 48] on span "Search" at bounding box center [80, 48] width 27 height 12
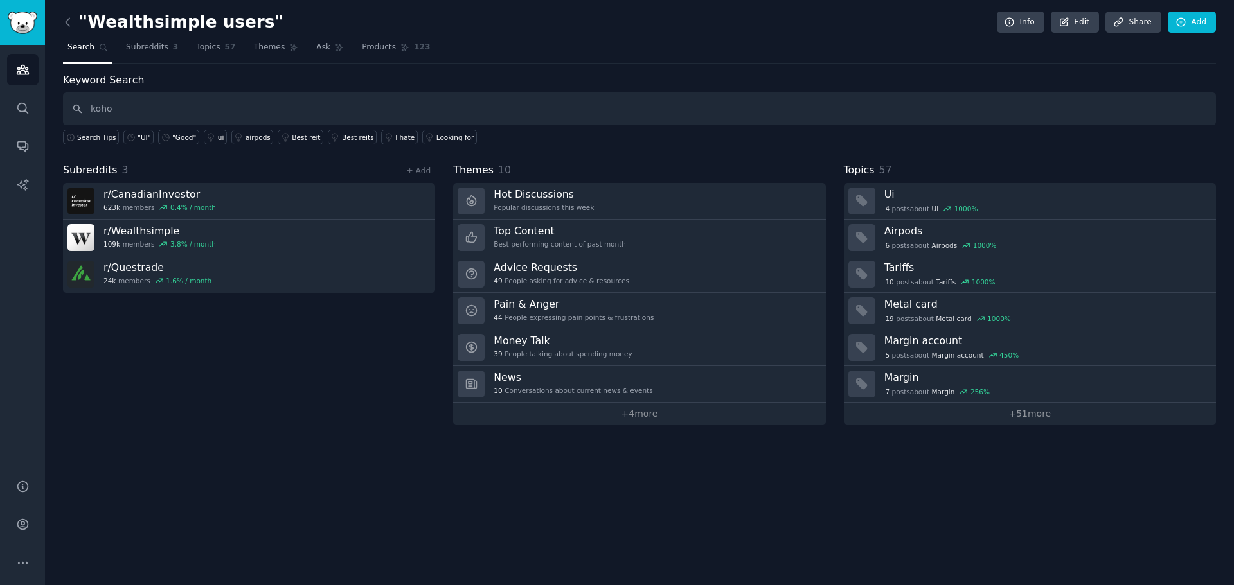
type input "koho"
click at [427, 164] on div "+ Add" at bounding box center [418, 170] width 33 height 13
click at [420, 170] on link "+ Add" at bounding box center [418, 170] width 24 height 9
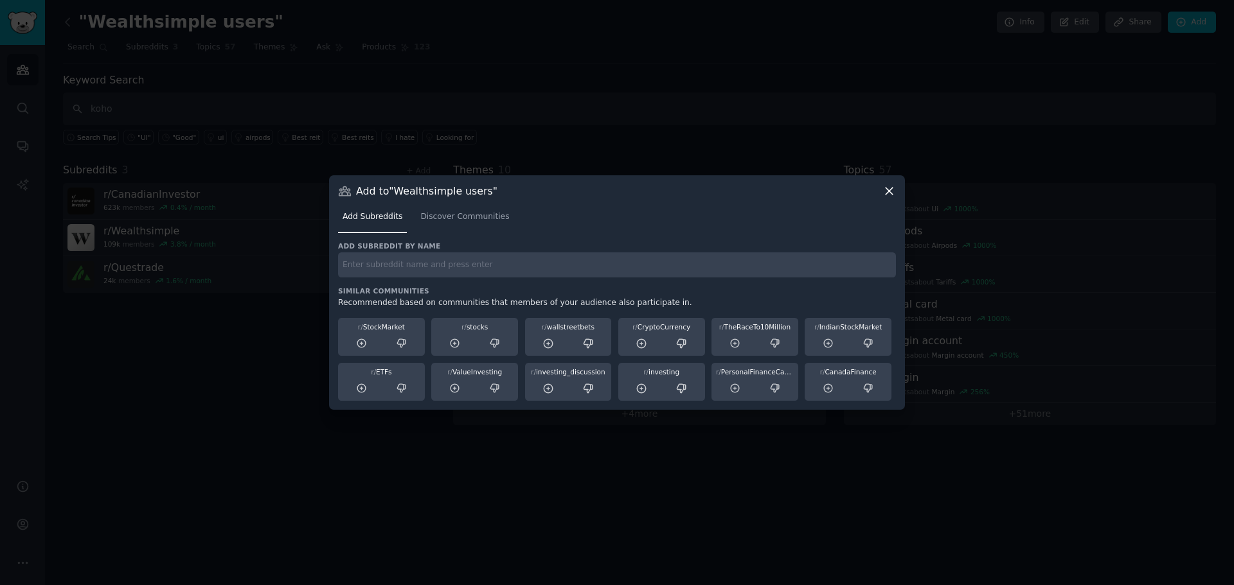
click at [409, 260] on input "text" at bounding box center [617, 265] width 558 height 25
type input "koho"
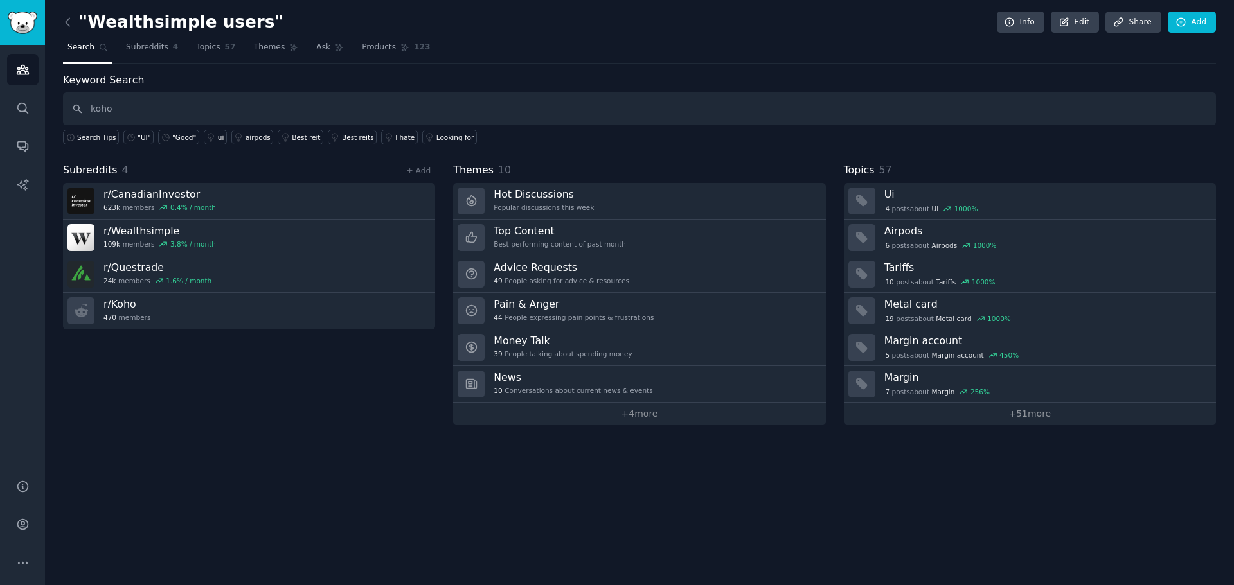
click at [366, 301] on link "r/ Koho 470 members" at bounding box center [249, 311] width 372 height 37
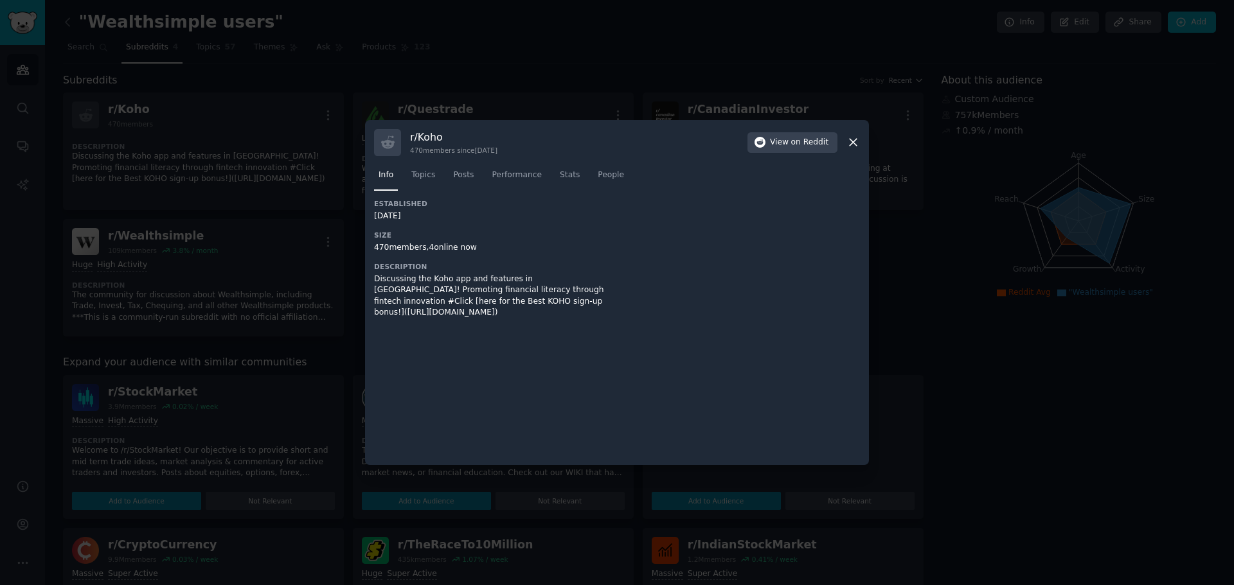
click at [850, 139] on icon at bounding box center [852, 142] width 13 height 13
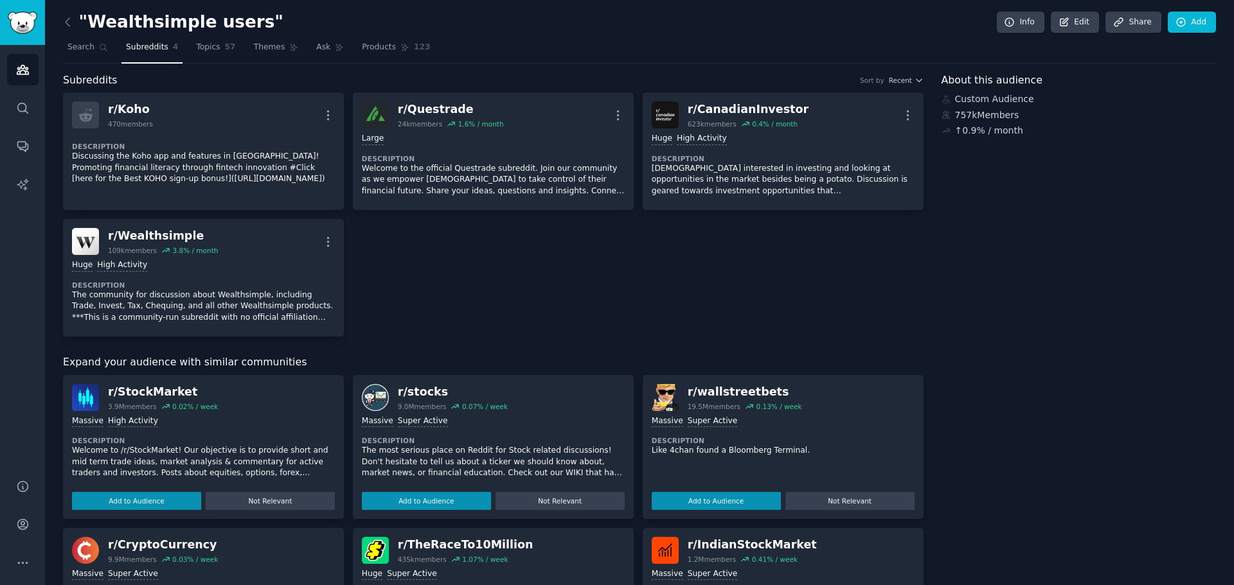
click at [323, 112] on icon "button" at bounding box center [327, 115] width 13 height 13
click at [284, 143] on p "Delete" at bounding box center [278, 142] width 30 height 13
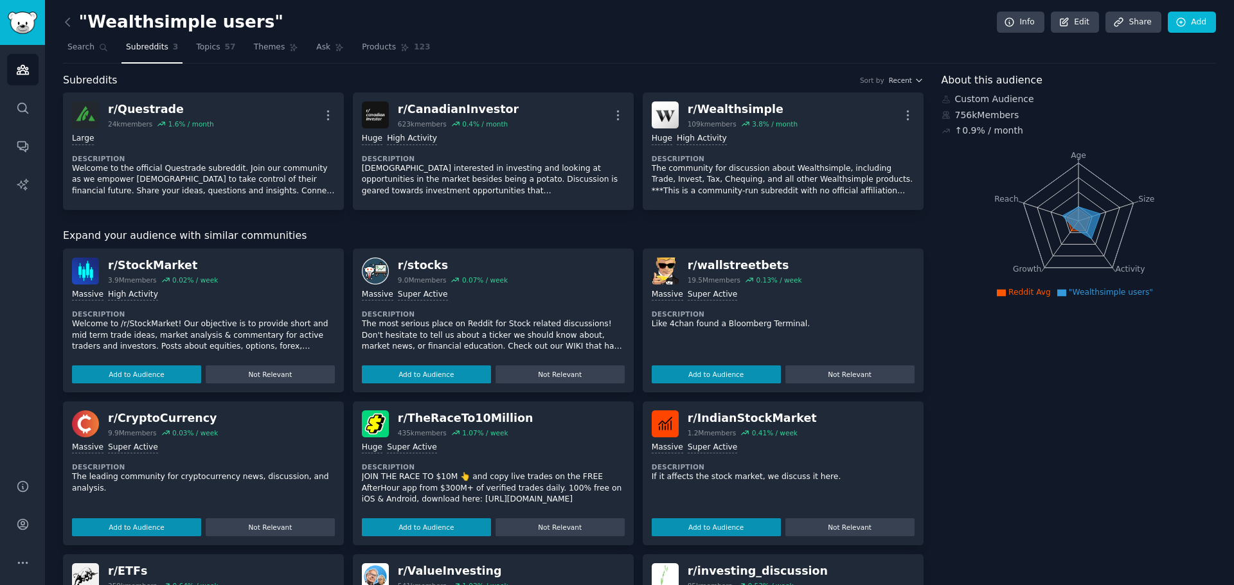
click at [91, 46] on span "Search" at bounding box center [80, 48] width 27 height 12
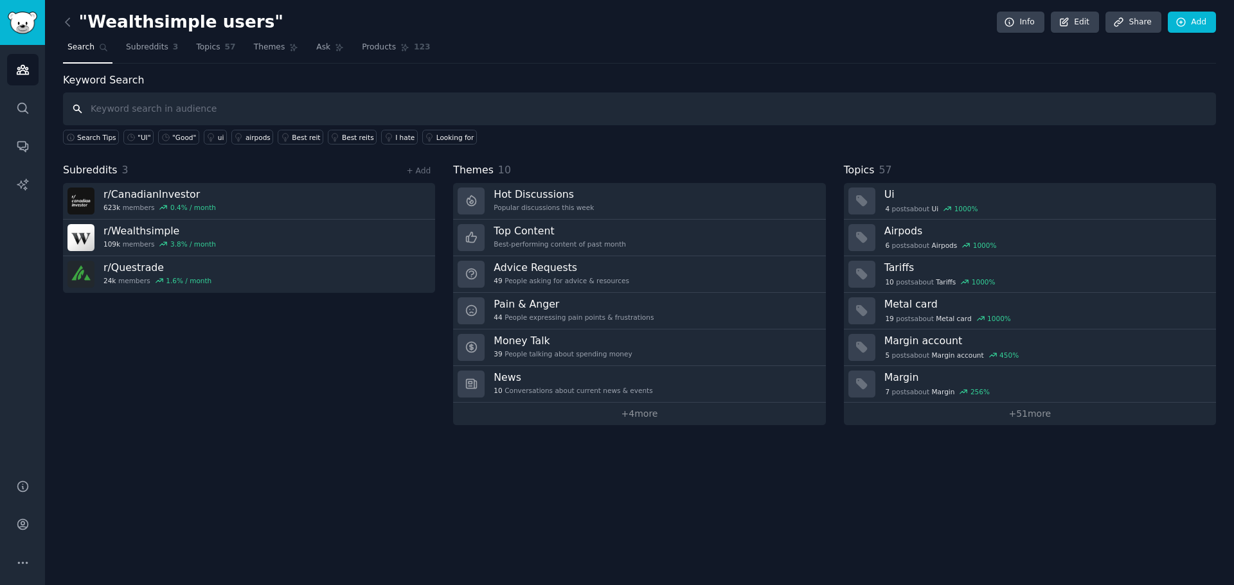
click at [186, 110] on input "text" at bounding box center [639, 109] width 1153 height 33
click at [184, 110] on input "neo" at bounding box center [639, 109] width 1153 height 33
type input "neo"
click at [422, 177] on div "+ Add" at bounding box center [418, 170] width 33 height 13
click at [422, 170] on link "+ Add" at bounding box center [418, 170] width 24 height 9
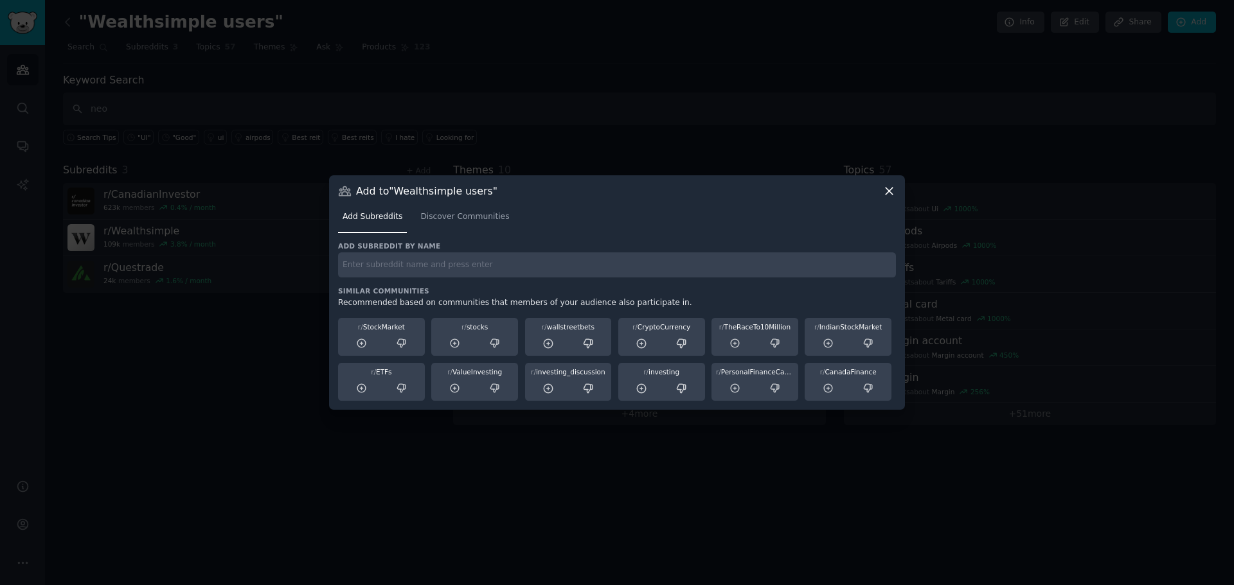
click at [400, 267] on input "text" at bounding box center [617, 265] width 558 height 25
type input "neo"
click at [458, 220] on span "Discover Communities" at bounding box center [464, 217] width 89 height 12
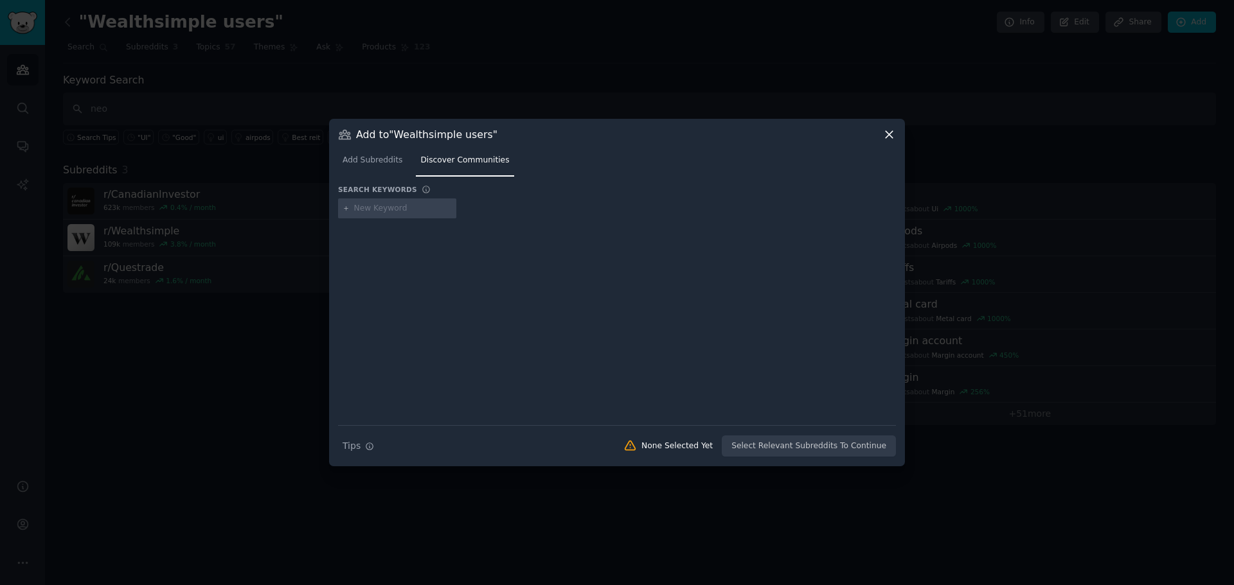
click at [388, 161] on span "Add Subreddits" at bounding box center [373, 161] width 60 height 12
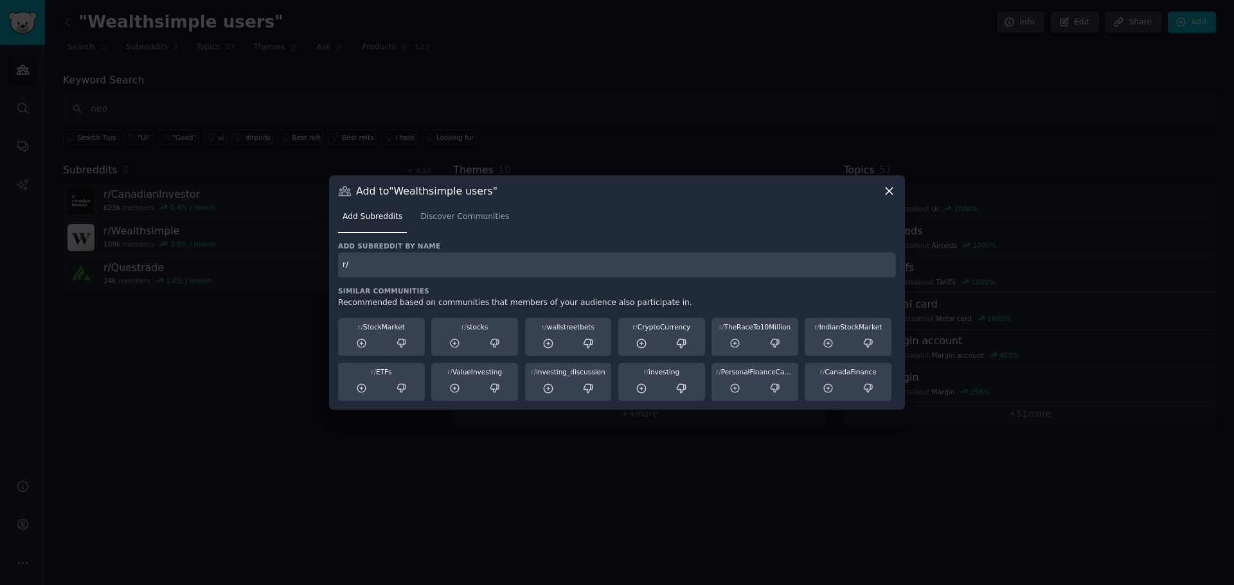
type input "r"
type input "personalfinancecanada"
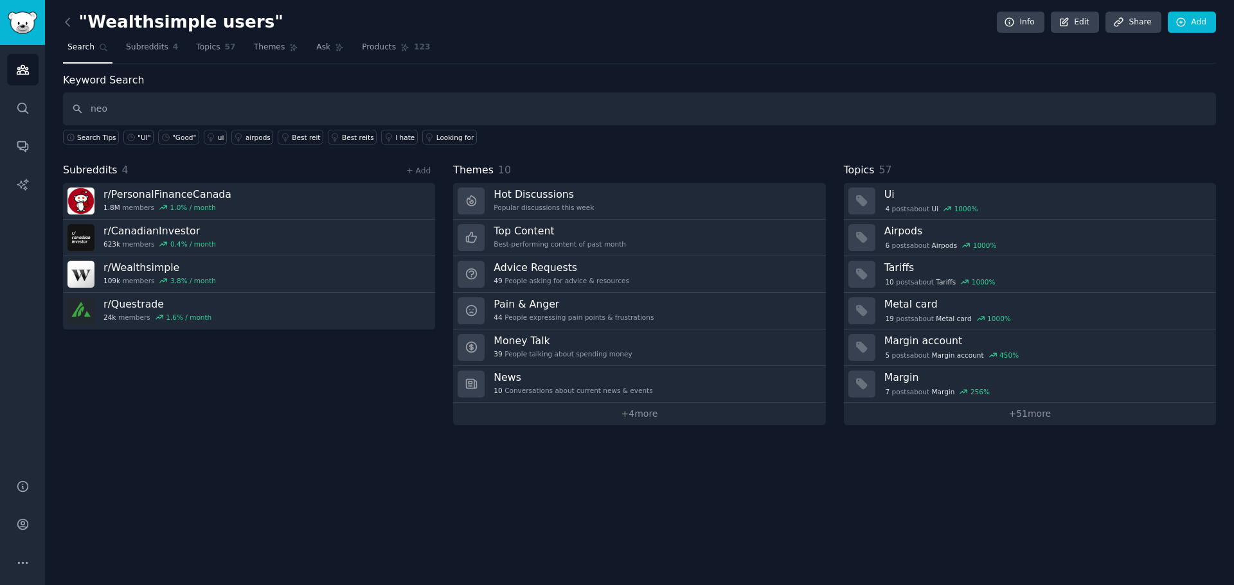
click at [221, 185] on link "r/ PersonalFinanceCanada 1.8M members 1.0 % / month" at bounding box center [249, 201] width 372 height 37
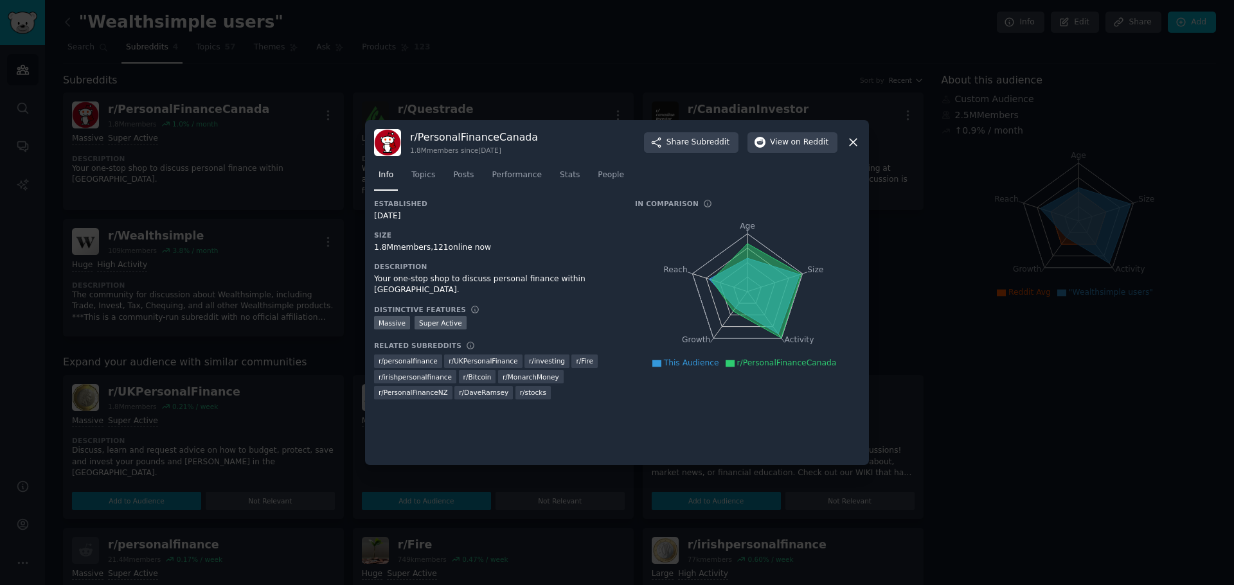
click at [509, 170] on span "Performance" at bounding box center [517, 176] width 50 height 12
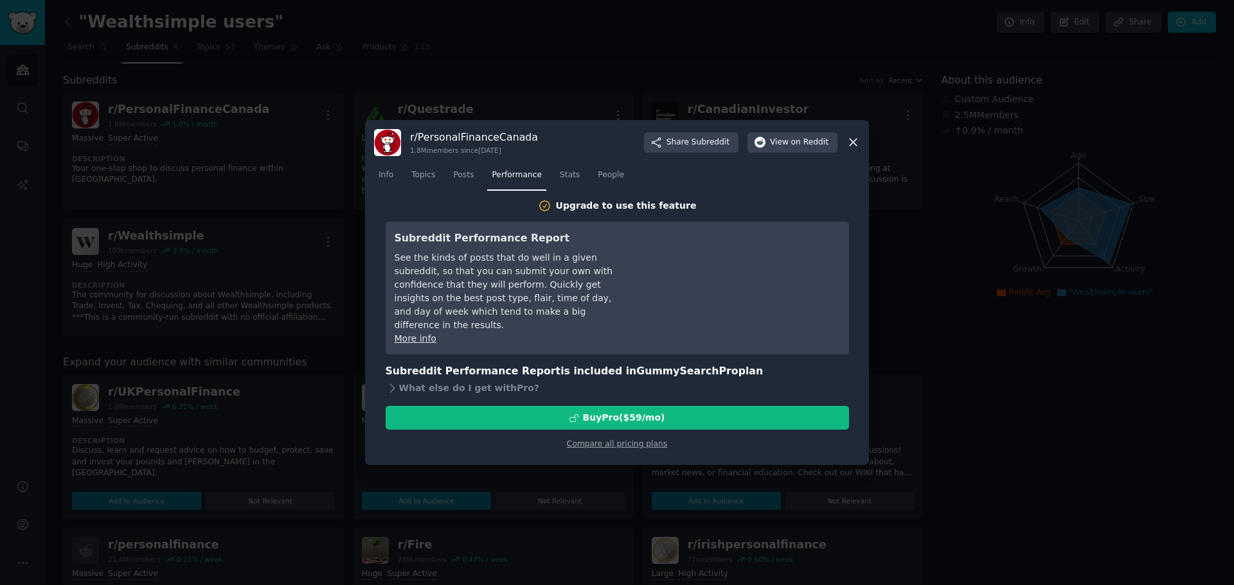
click at [569, 175] on link "Stats" at bounding box center [569, 178] width 29 height 26
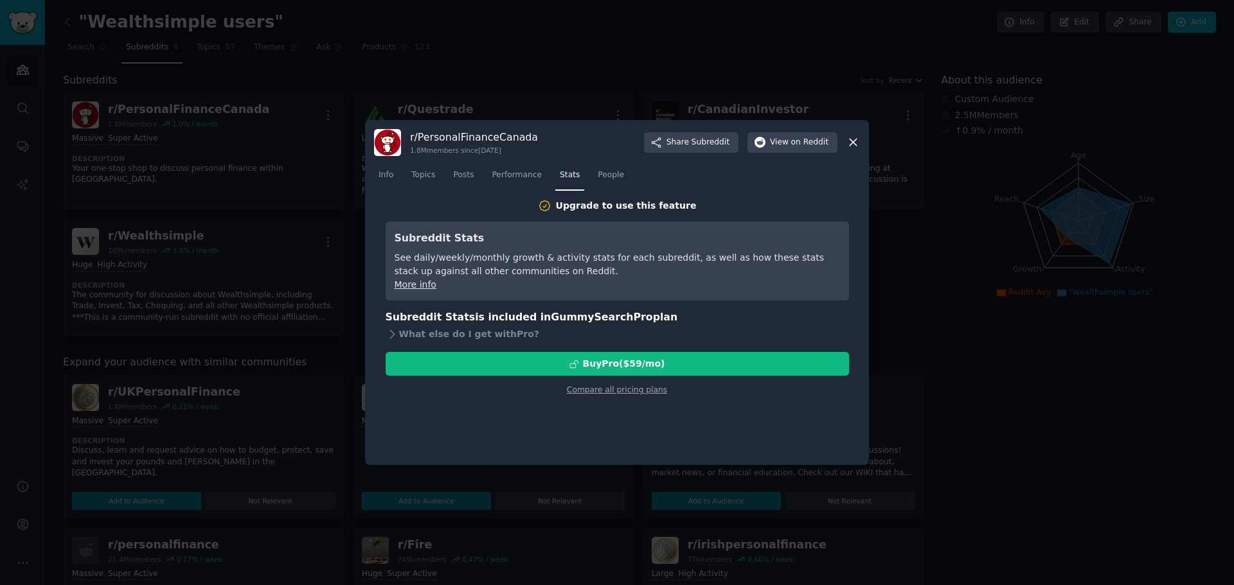
click at [593, 178] on link "People" at bounding box center [610, 178] width 35 height 26
click at [563, 181] on link "Stats" at bounding box center [569, 178] width 29 height 26
click at [334, 170] on div at bounding box center [617, 292] width 1234 height 585
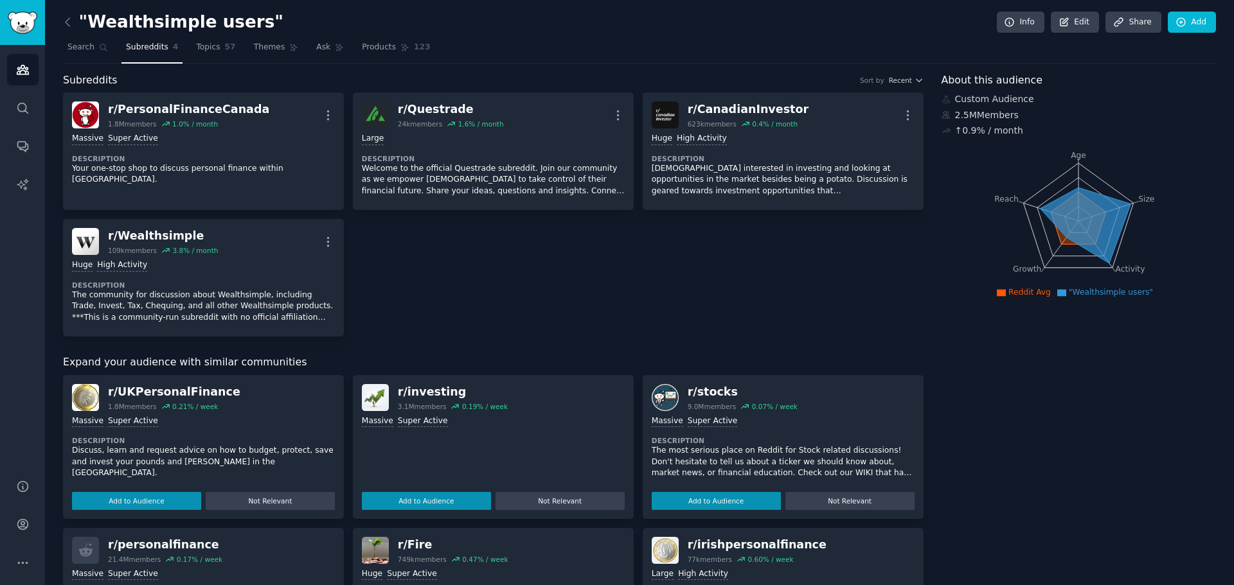
click at [544, 333] on div "r/ PersonalFinanceCanada 1.8M members 1.0 % / month More >= 95th percentile for…" at bounding box center [493, 215] width 861 height 244
click at [157, 235] on div "r/ Wealthsimple" at bounding box center [163, 236] width 110 height 16
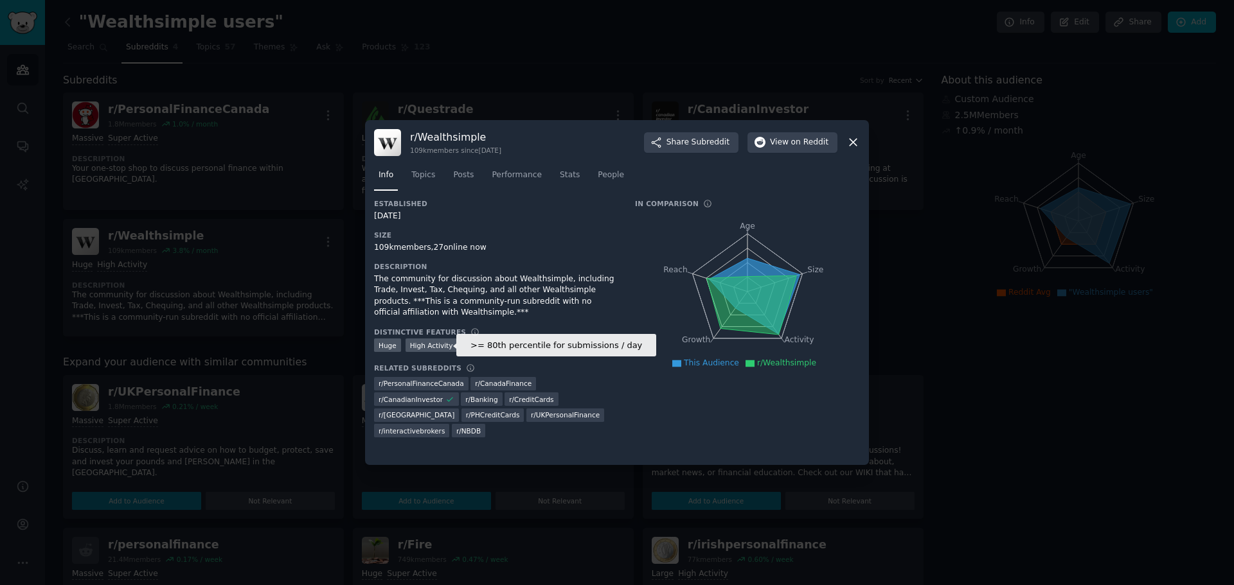
click at [438, 340] on div "High Activity" at bounding box center [432, 345] width 52 height 13
click at [562, 175] on span "Stats" at bounding box center [570, 176] width 20 height 12
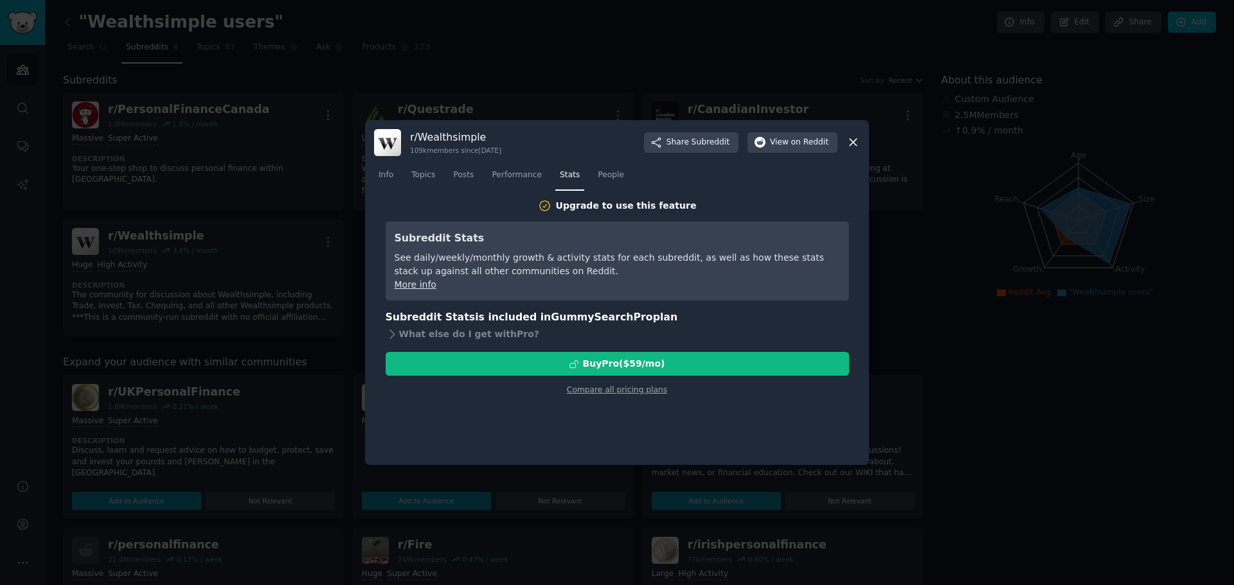
click at [947, 76] on div at bounding box center [617, 292] width 1234 height 585
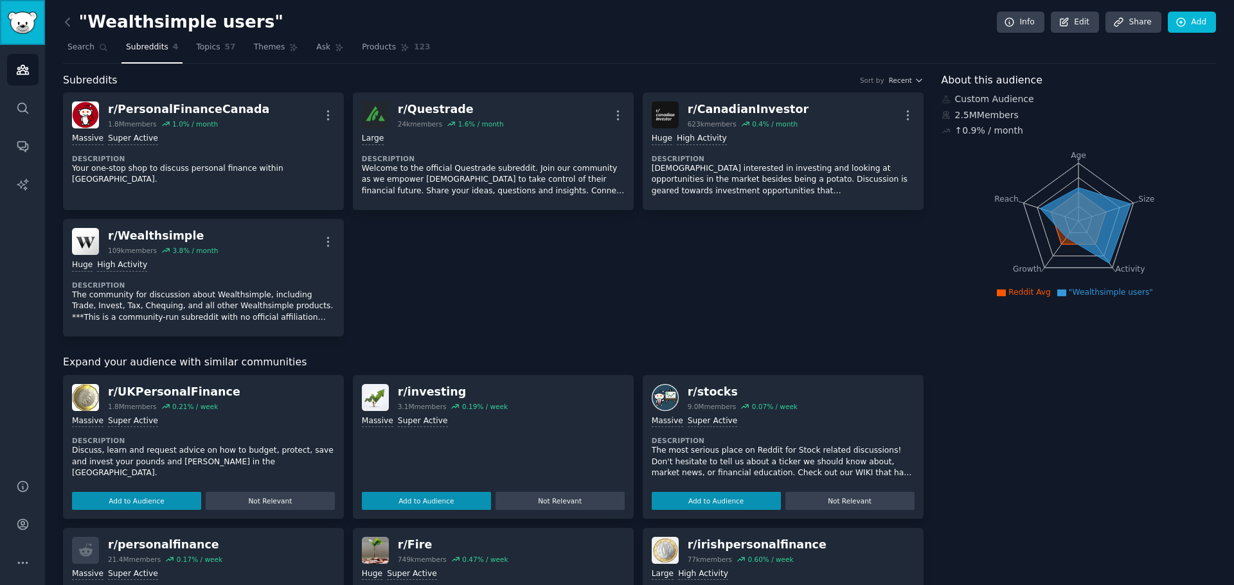
click at [19, 34] on link "Sidebar" at bounding box center [22, 22] width 45 height 45
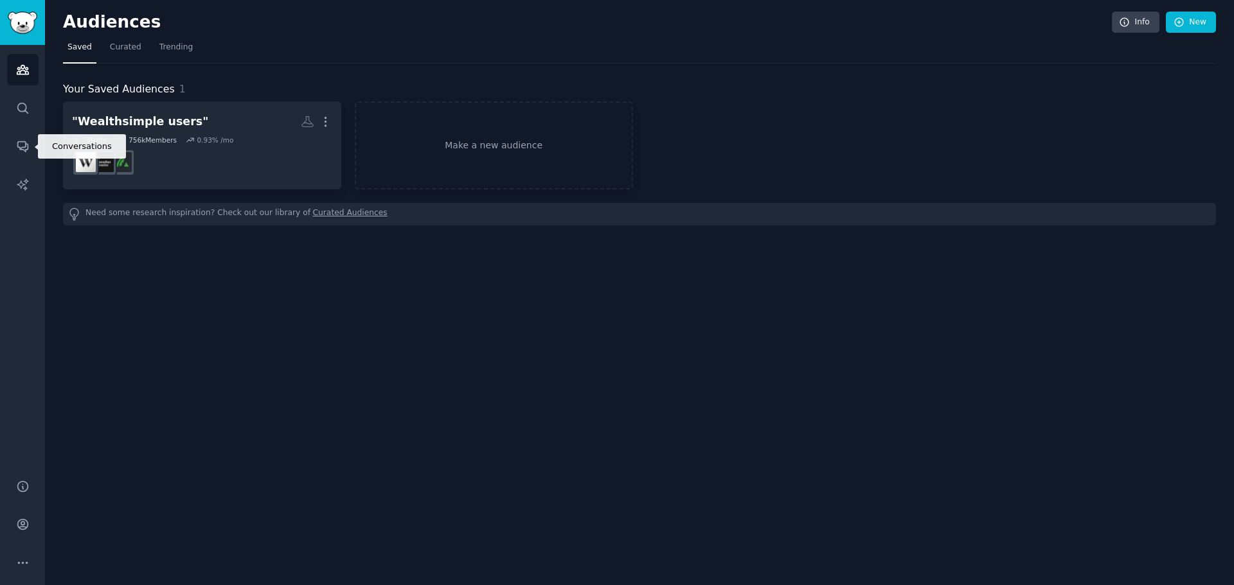
click at [20, 147] on icon "Sidebar" at bounding box center [22, 145] width 13 height 13
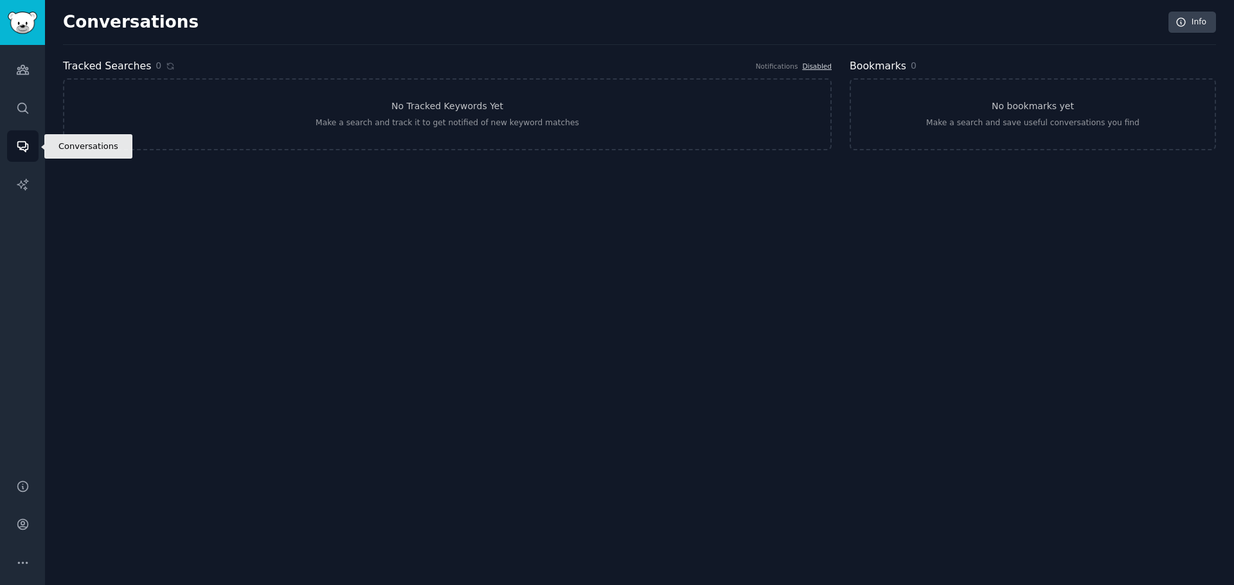
click at [20, 147] on icon "Sidebar" at bounding box center [22, 145] width 13 height 13
click at [28, 517] on link "Account" at bounding box center [22, 524] width 31 height 31
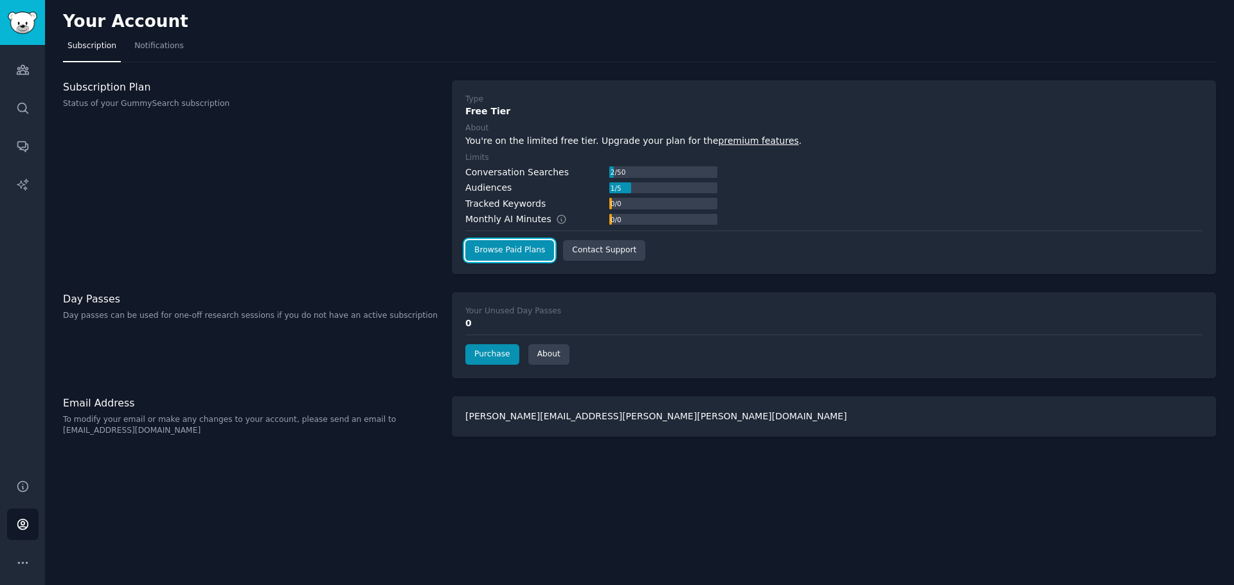
click at [516, 254] on link "Browse Paid Plans" at bounding box center [509, 250] width 89 height 21
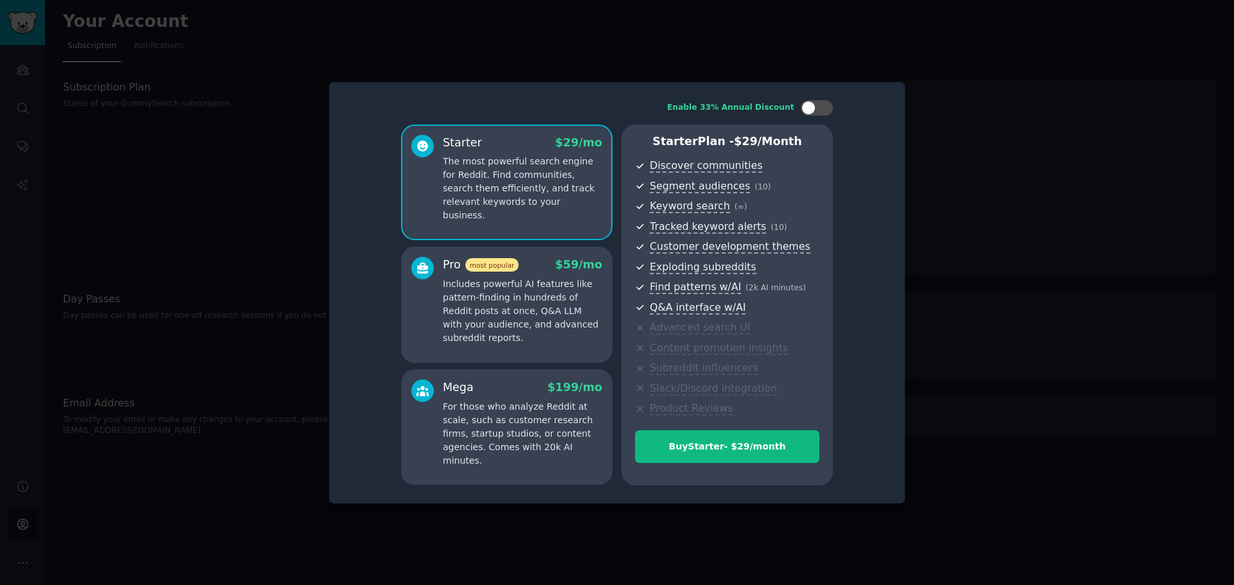
click at [819, 104] on div at bounding box center [817, 107] width 32 height 15
click at [812, 107] on icon at bounding box center [809, 108] width 7 height 7
checkbox input "false"
click at [528, 323] on p "Includes powerful AI features like pattern-finding in hundreds of Reddit posts …" at bounding box center [522, 311] width 159 height 67
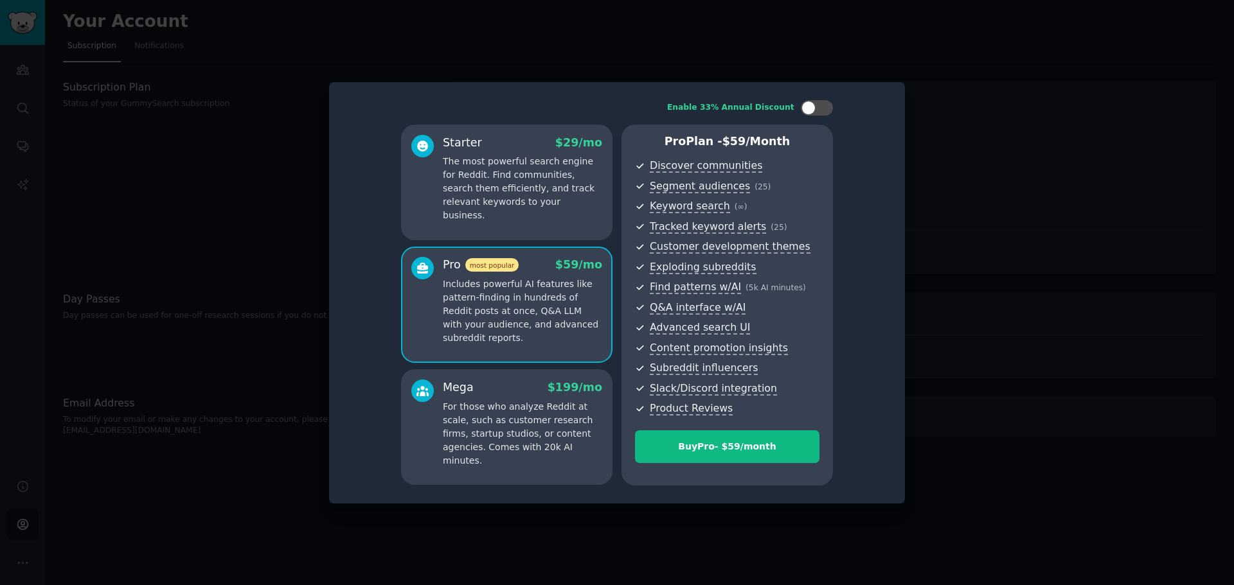
click at [528, 323] on p "Includes powerful AI features like pattern-finding in hundreds of Reddit posts …" at bounding box center [522, 311] width 159 height 67
click at [933, 120] on div at bounding box center [617, 292] width 1234 height 585
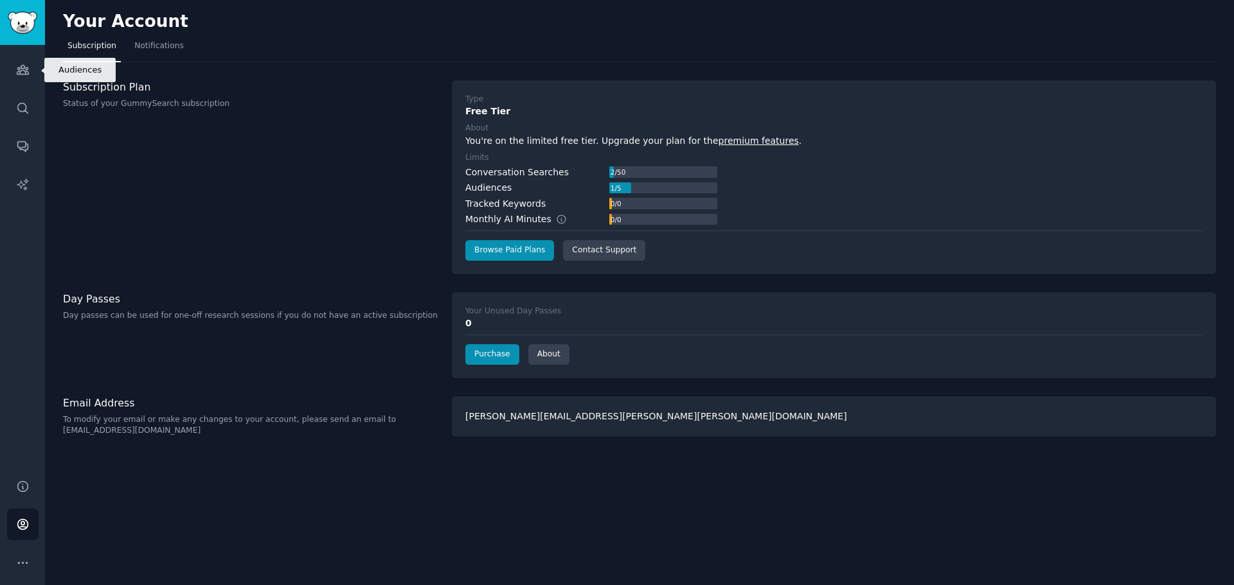
click at [7, 66] on link "Audiences" at bounding box center [22, 69] width 31 height 31
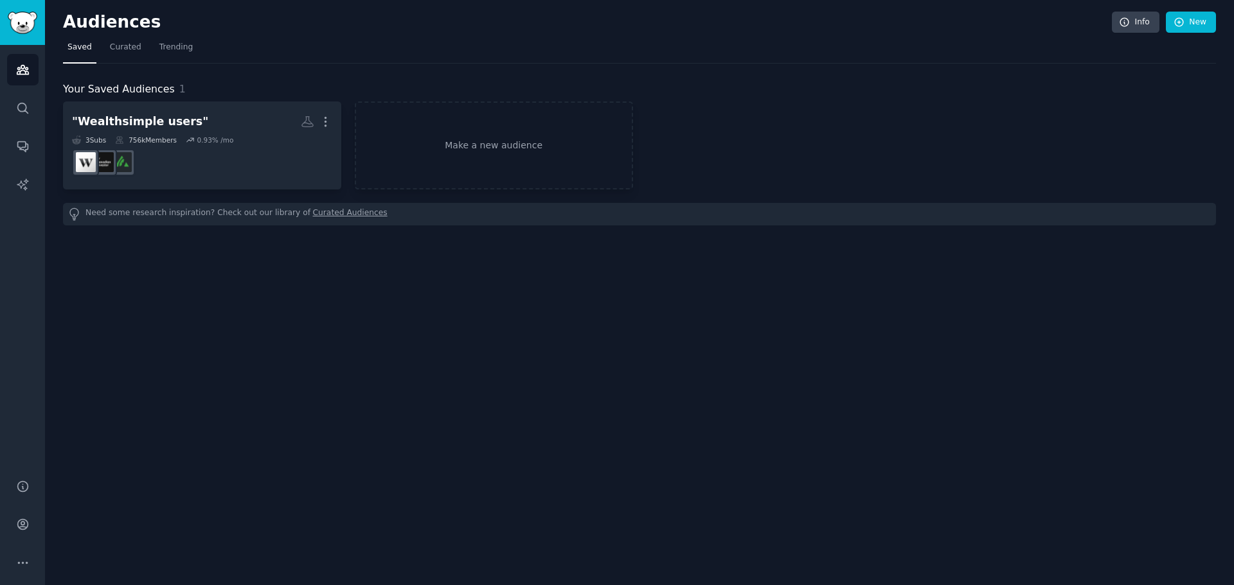
click at [424, 125] on link "Make a new audience" at bounding box center [494, 146] width 278 height 88
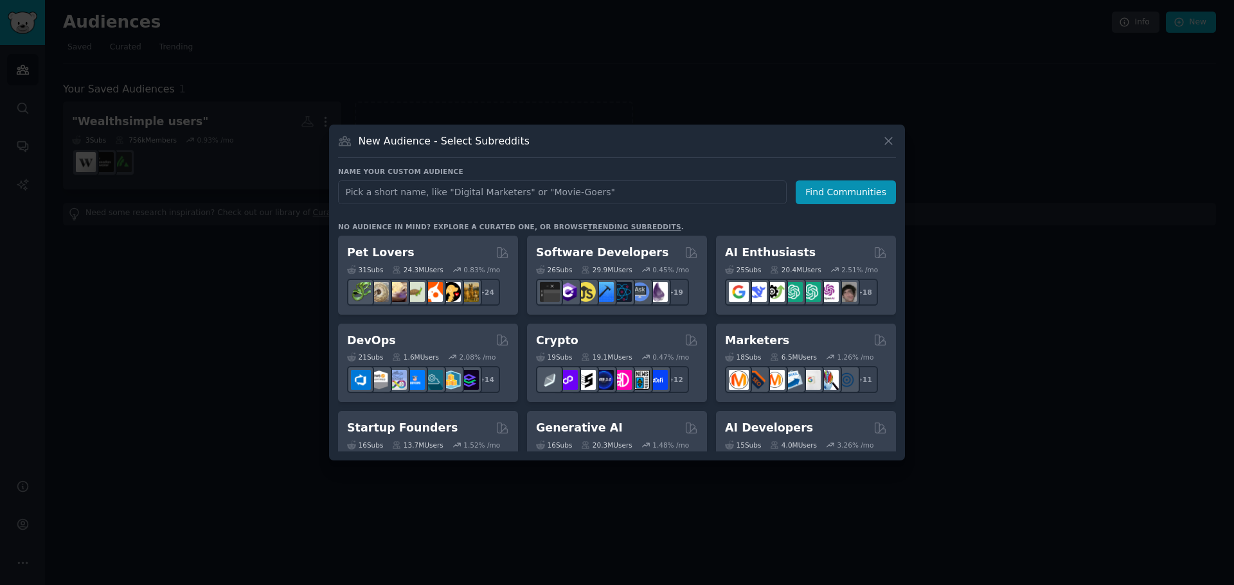
click at [441, 259] on div "Pet Lovers" at bounding box center [428, 253] width 162 height 16
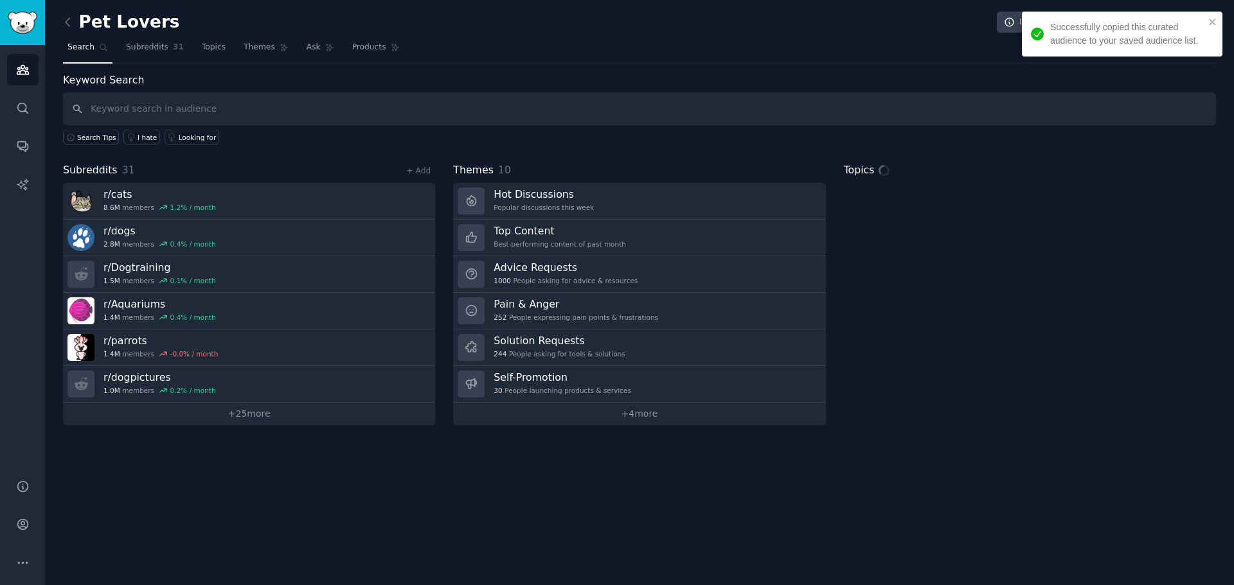
click at [216, 46] on link "Topics" at bounding box center [213, 50] width 33 height 26
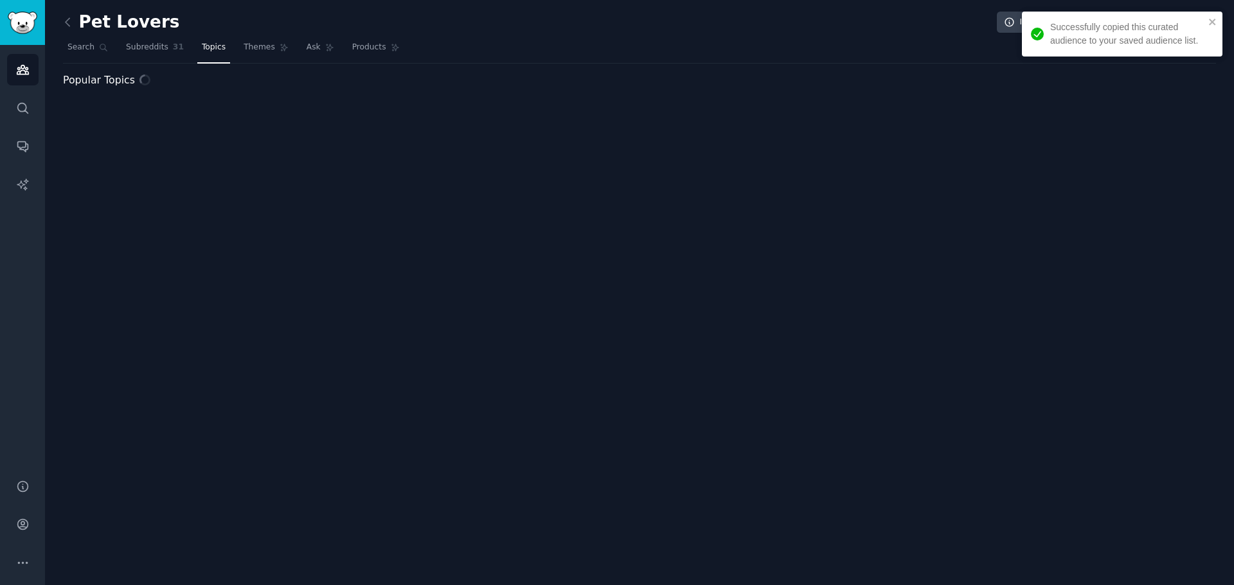
click at [266, 47] on span "Themes" at bounding box center [259, 48] width 31 height 12
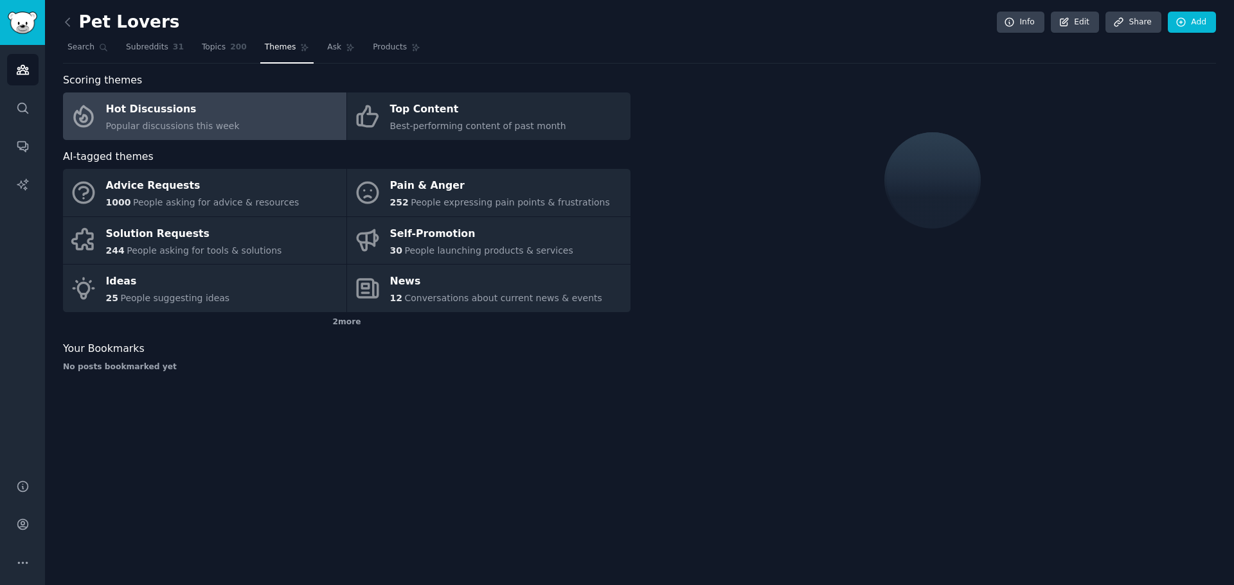
click at [266, 47] on span "Themes" at bounding box center [280, 48] width 31 height 12
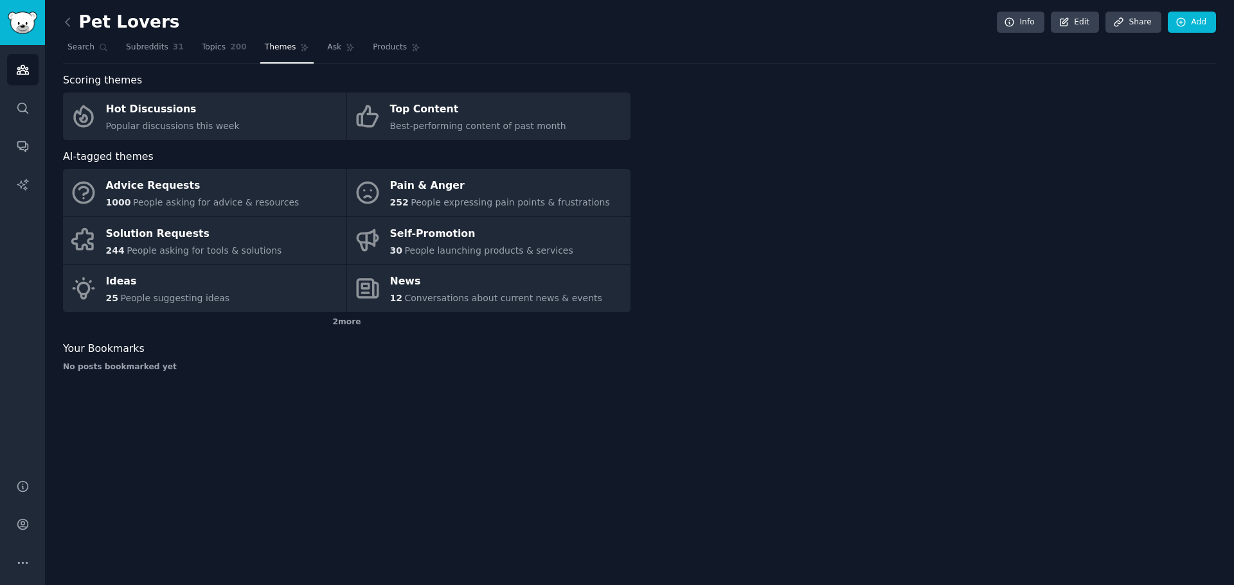
click at [265, 48] on span "Themes" at bounding box center [280, 48] width 31 height 12
click at [69, 22] on icon at bounding box center [67, 21] width 13 height 13
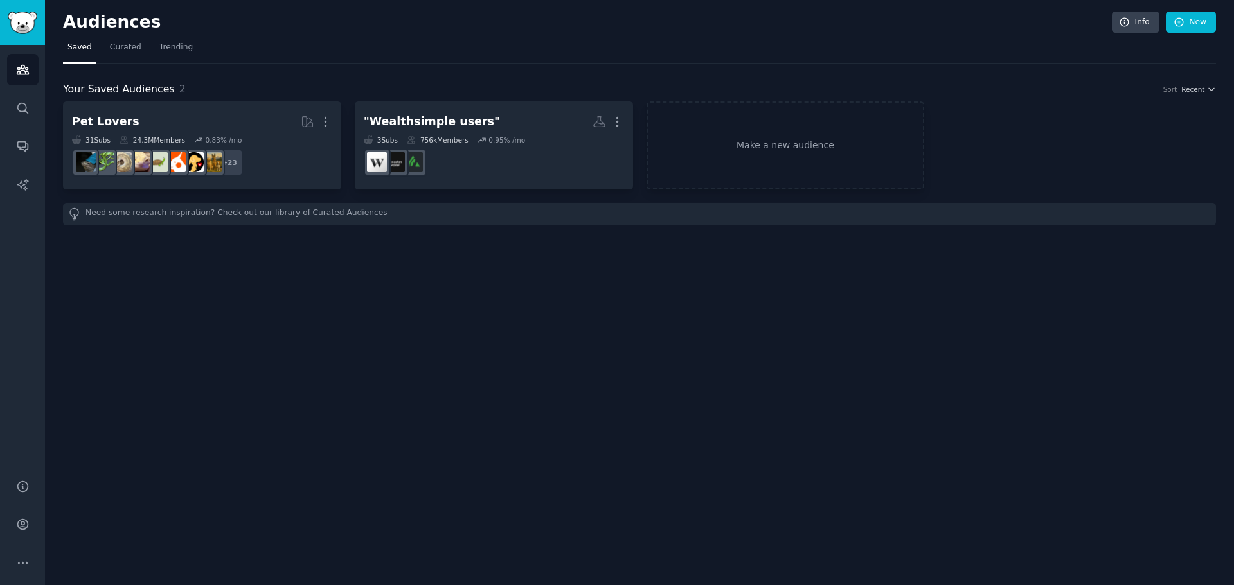
click at [330, 123] on icon "button" at bounding box center [325, 121] width 13 height 13
click at [285, 152] on p "Delete" at bounding box center [291, 148] width 30 height 13
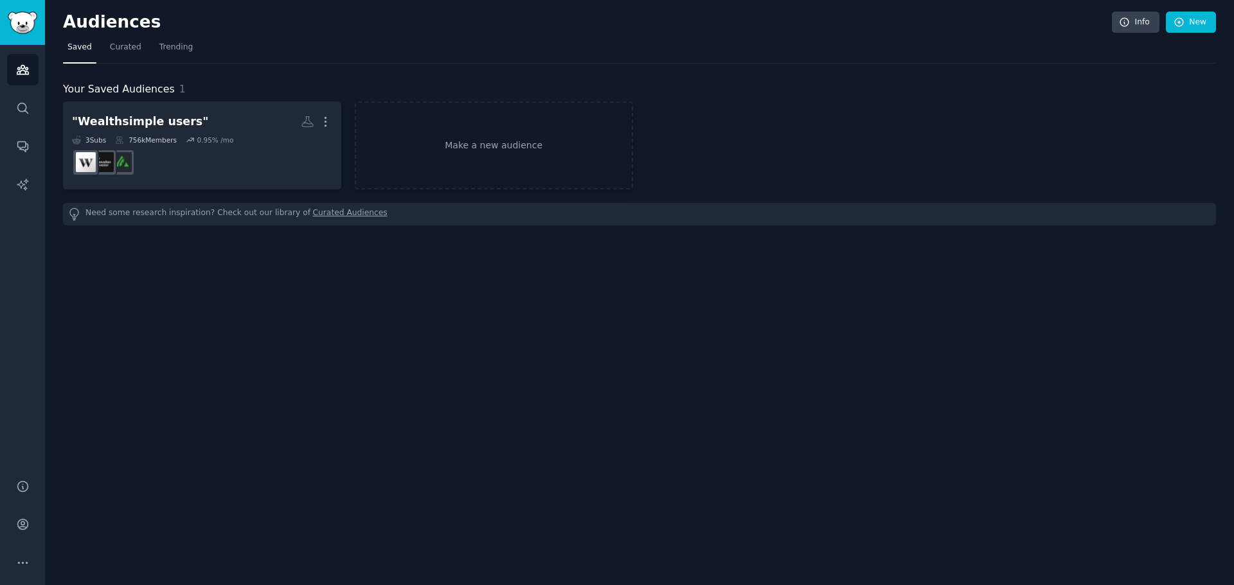
click at [5, 475] on div "Help Account More" at bounding box center [22, 524] width 45 height 121
click at [13, 481] on link "Help" at bounding box center [22, 486] width 31 height 31
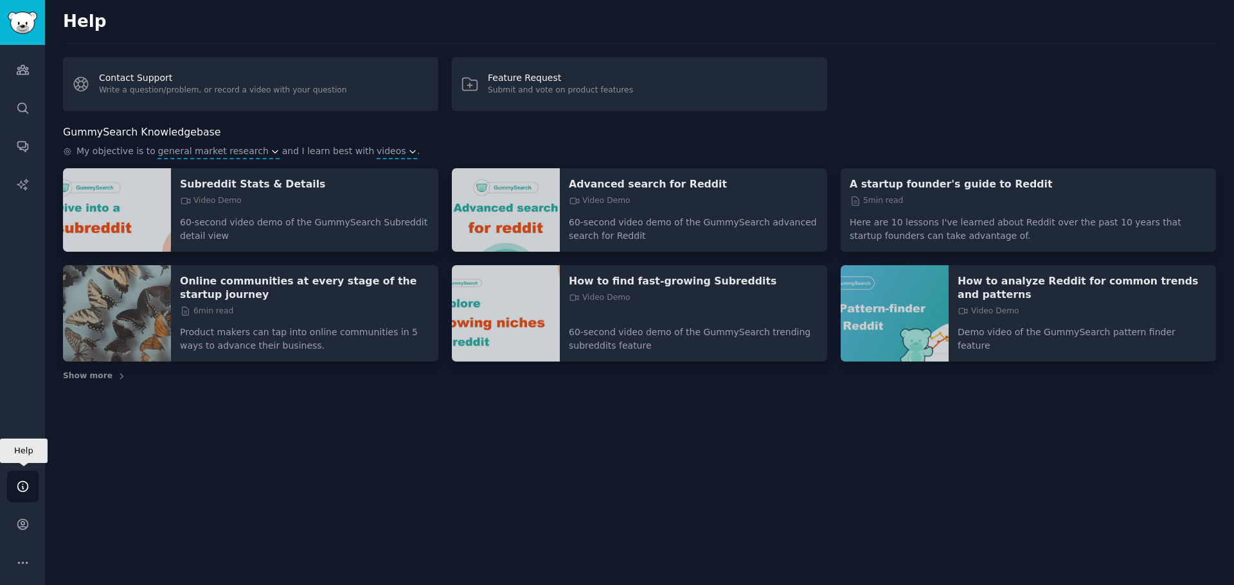
click at [13, 481] on link "Help" at bounding box center [22, 486] width 31 height 31
click at [14, 35] on link "Sidebar" at bounding box center [22, 22] width 45 height 45
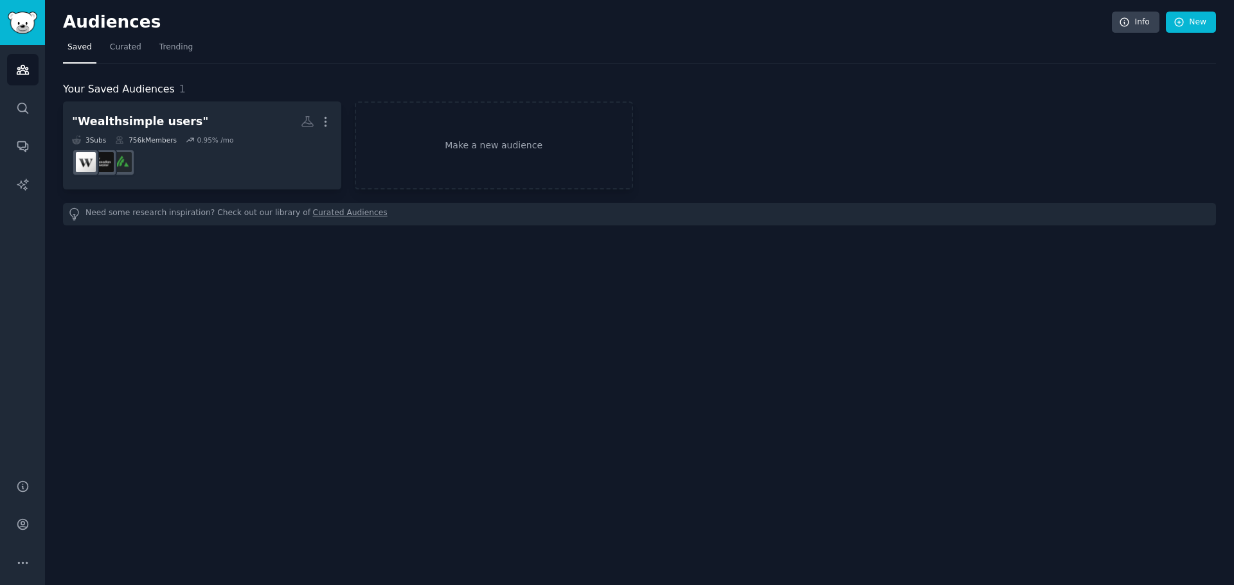
click at [115, 136] on icon at bounding box center [119, 140] width 9 height 9
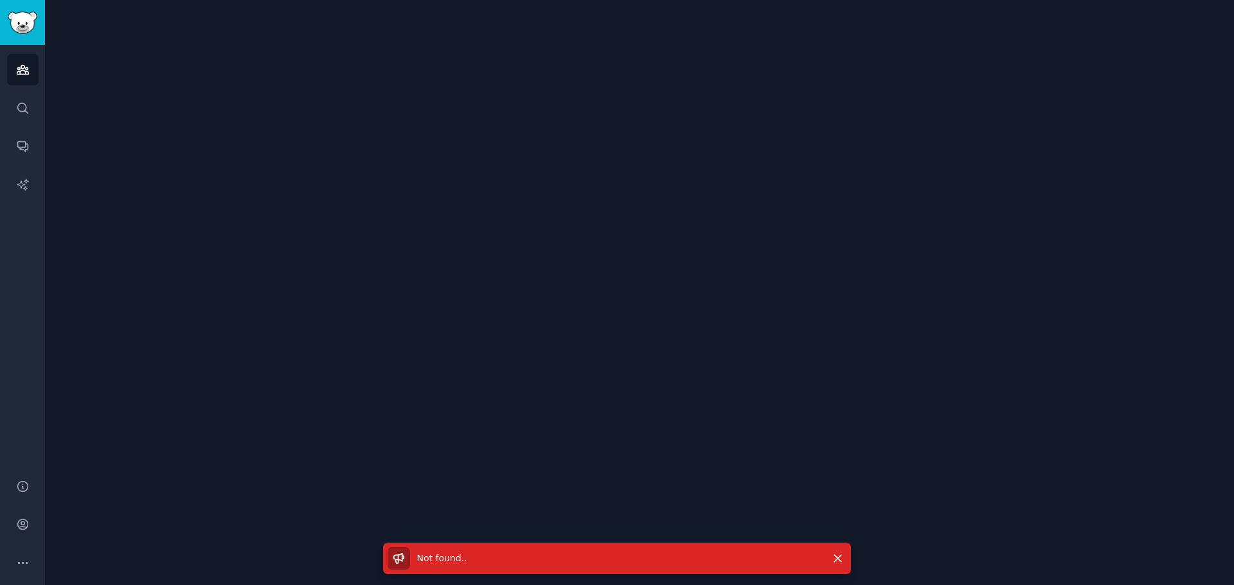
click at [8, 45] on div "Audiences Search Conversations AI Reports" at bounding box center [22, 254] width 45 height 419
click at [16, 34] on link "Sidebar" at bounding box center [22, 22] width 45 height 45
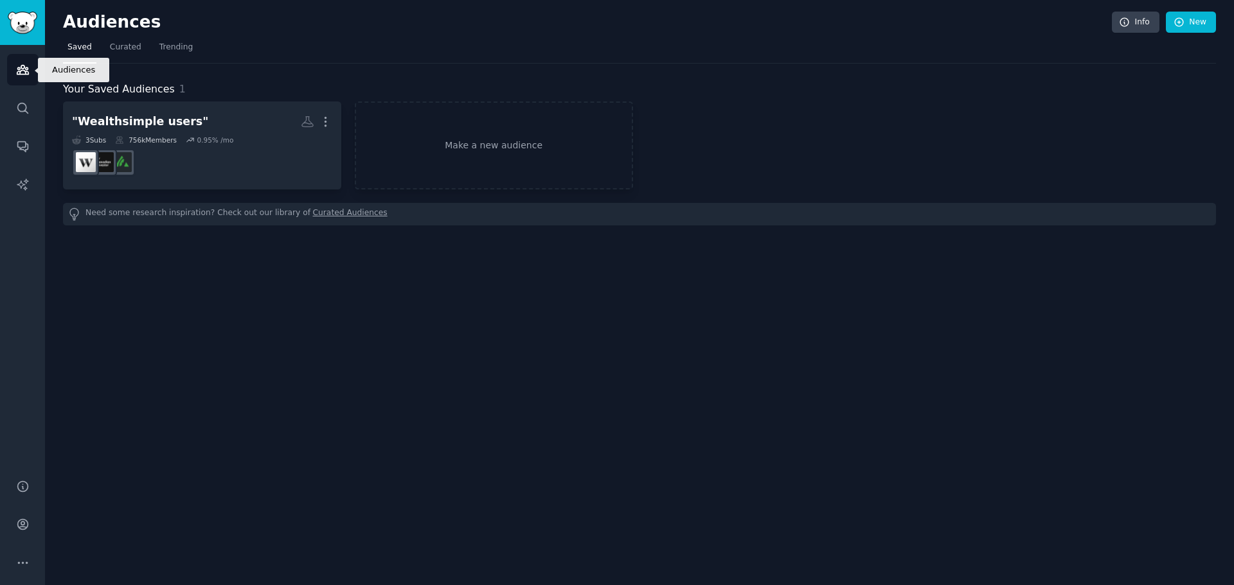
click at [24, 66] on icon "Sidebar" at bounding box center [23, 70] width 12 height 9
click at [144, 131] on h2 ""Wealthsimple users" More" at bounding box center [202, 122] width 260 height 22
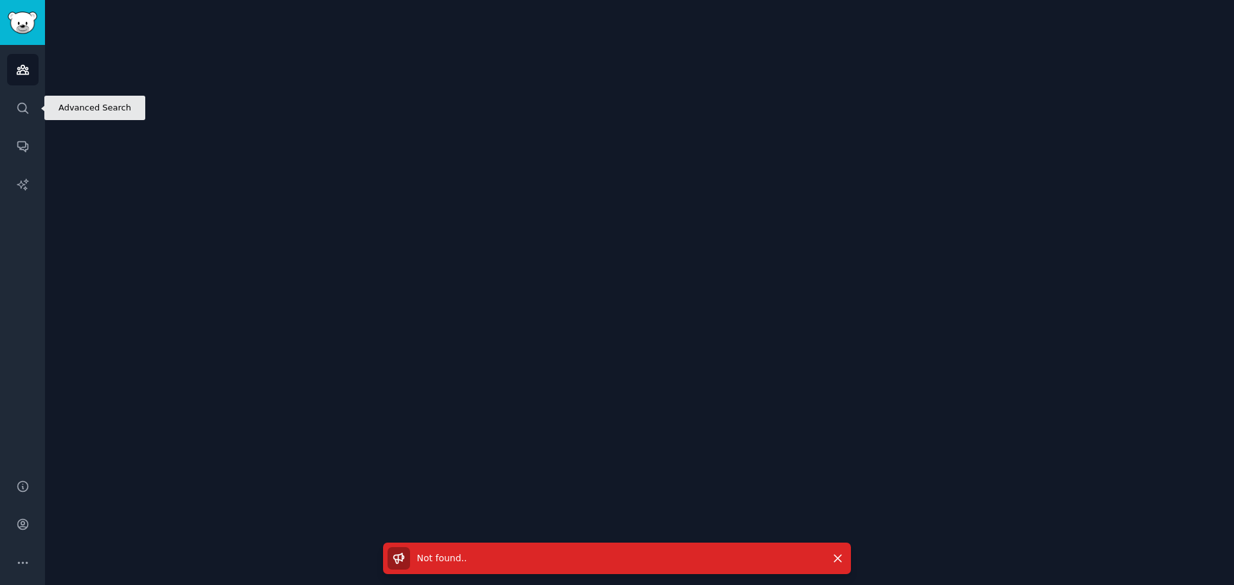
click at [13, 115] on link "Search" at bounding box center [22, 108] width 31 height 31
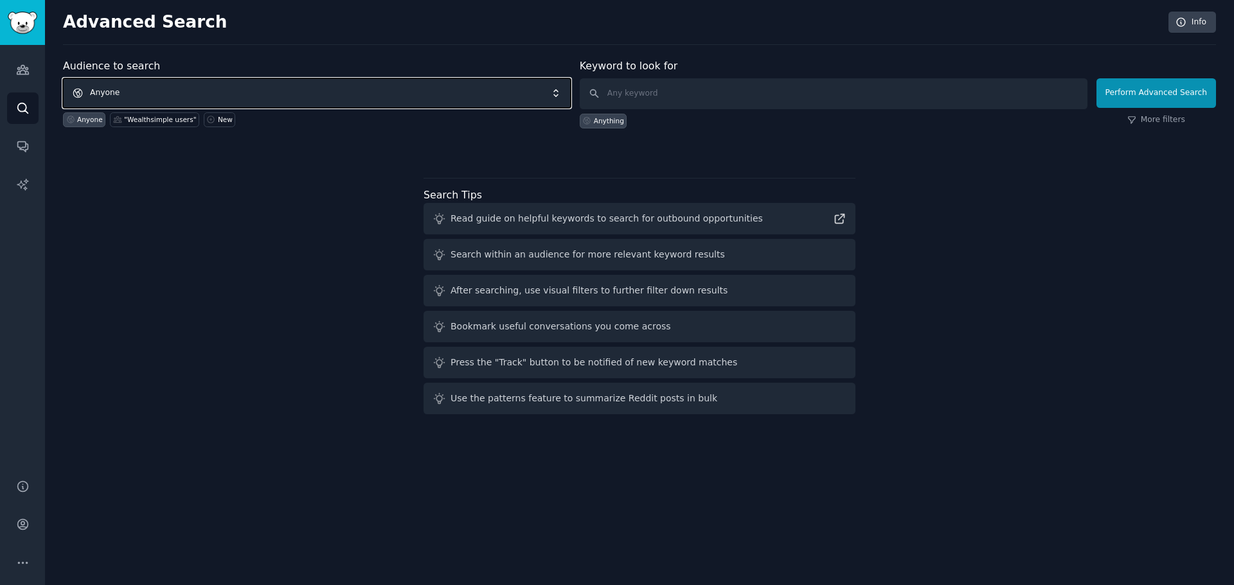
click at [287, 100] on span "Anyone" at bounding box center [317, 93] width 508 height 30
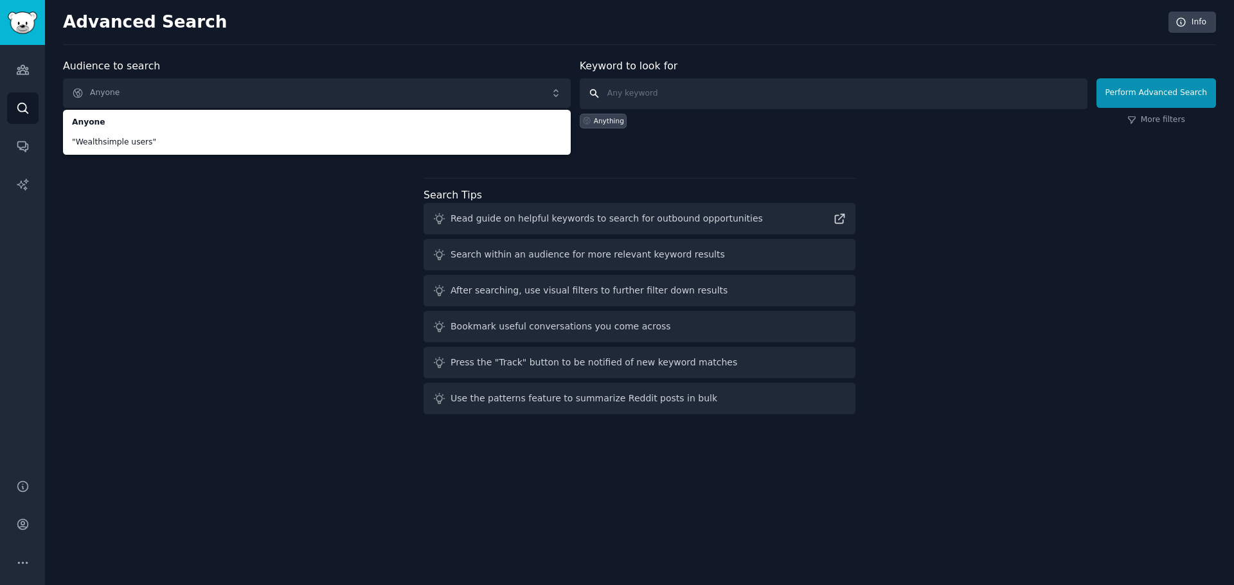
click at [639, 107] on input "text" at bounding box center [834, 93] width 508 height 31
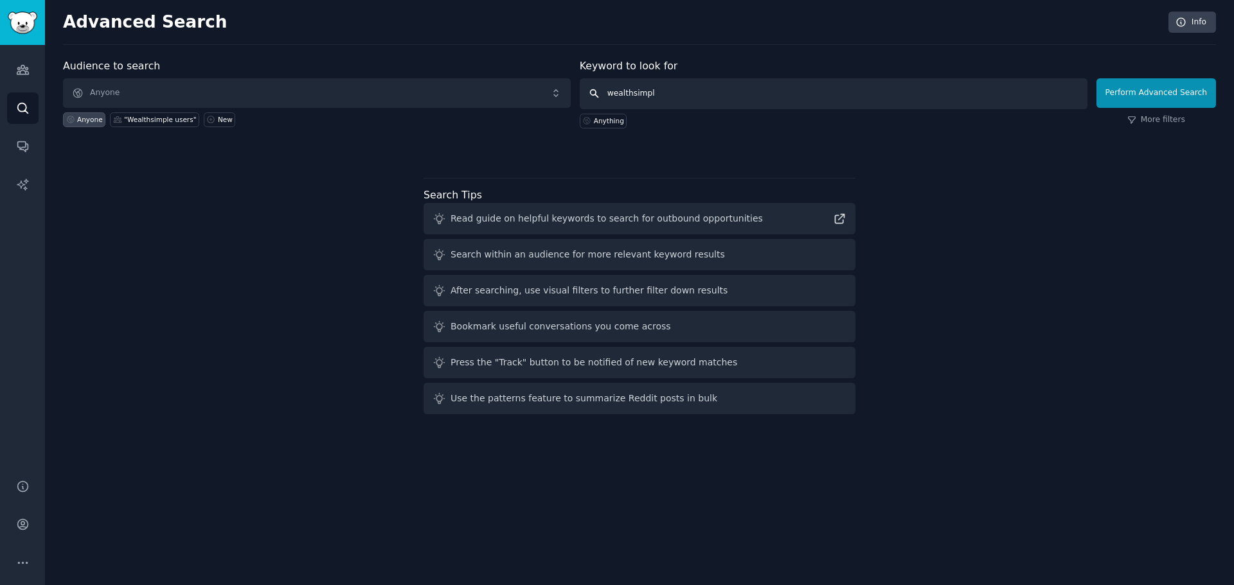
type input "wealthsimple"
click button "Perform Advanced Search" at bounding box center [1156, 93] width 120 height 30
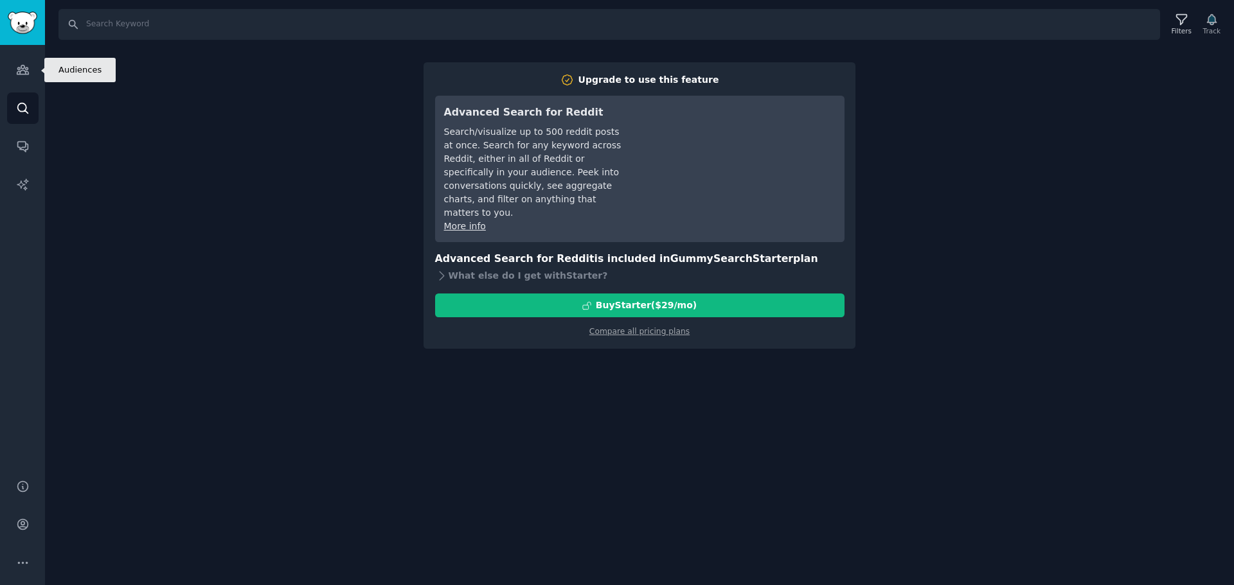
click at [32, 73] on link "Audiences" at bounding box center [22, 69] width 31 height 31
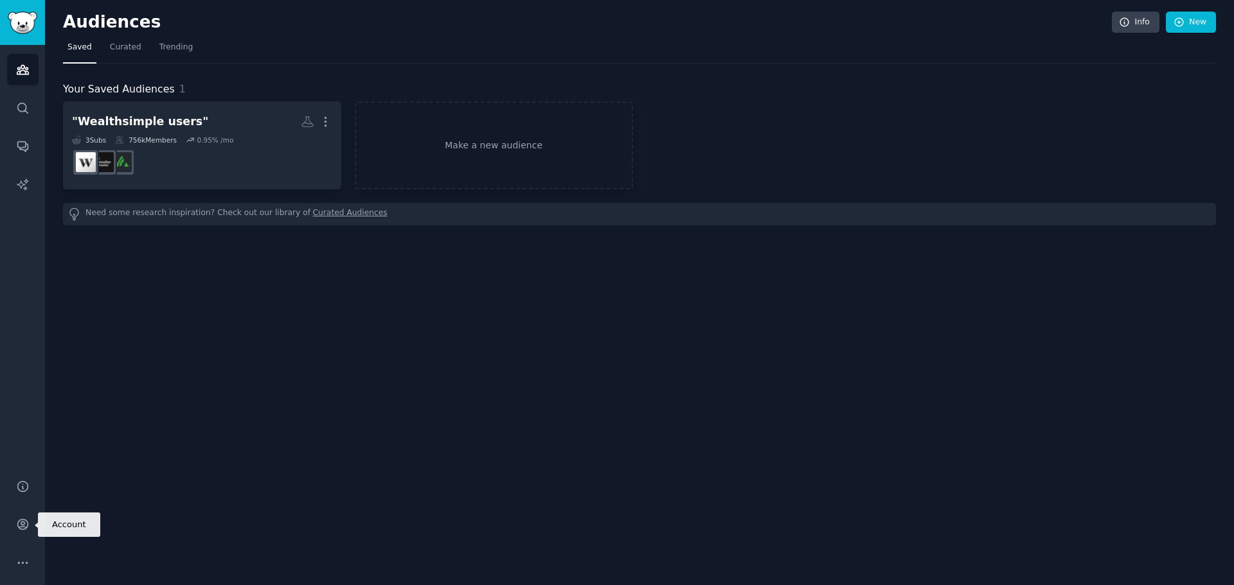
click at [19, 526] on icon "Sidebar" at bounding box center [22, 524] width 13 height 13
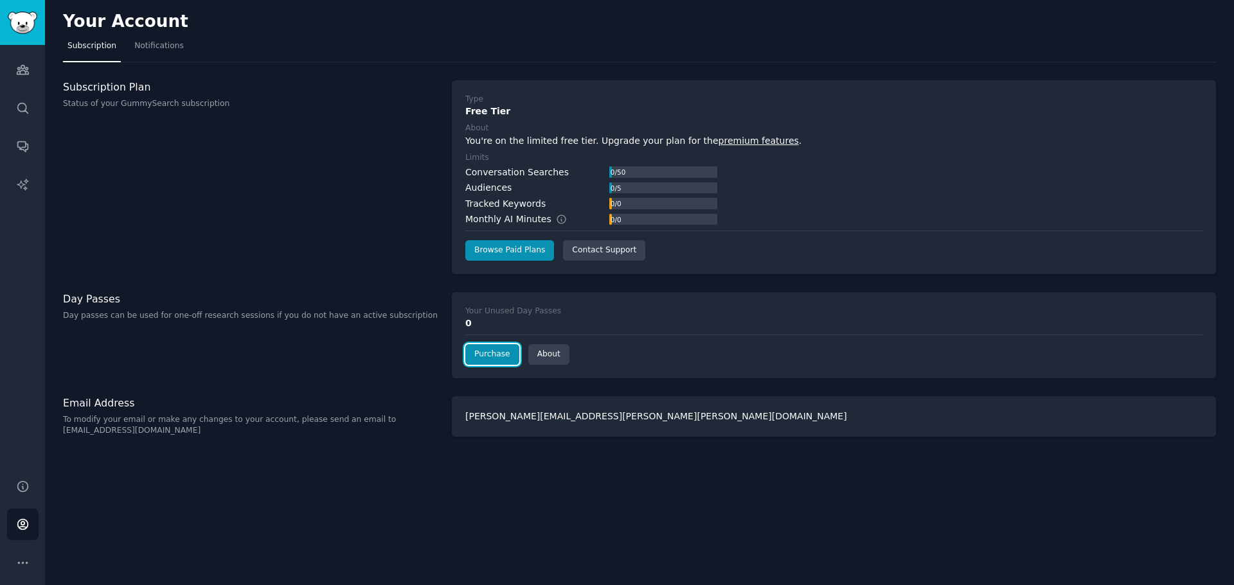
click at [495, 357] on link "Purchase" at bounding box center [492, 354] width 54 height 21
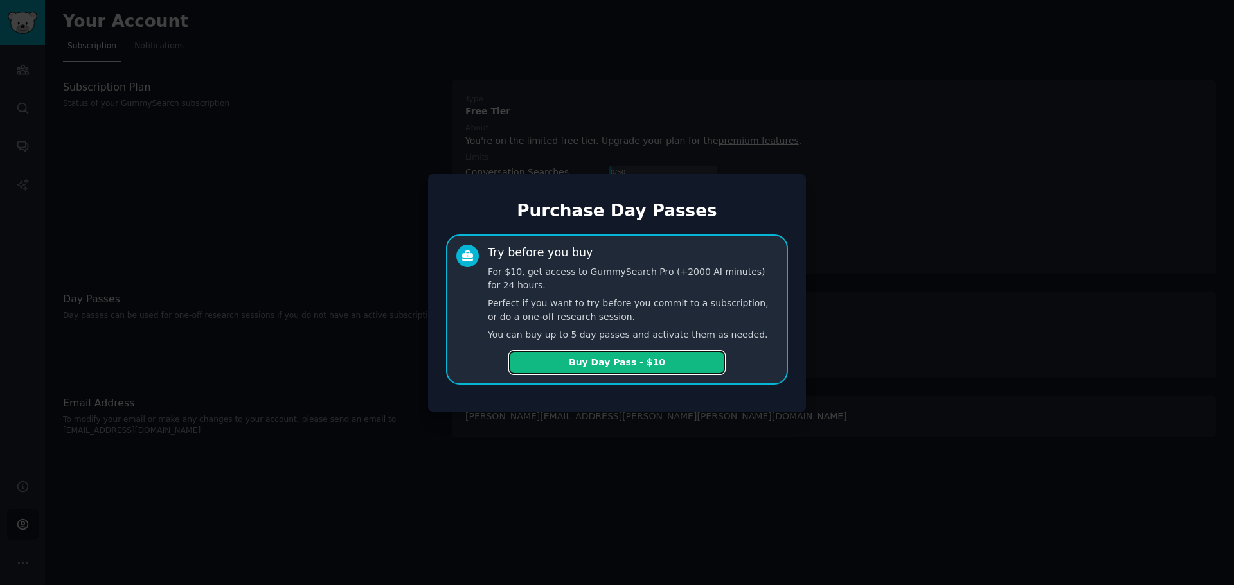
click at [572, 359] on button "Buy Day Pass - $10" at bounding box center [617, 363] width 216 height 24
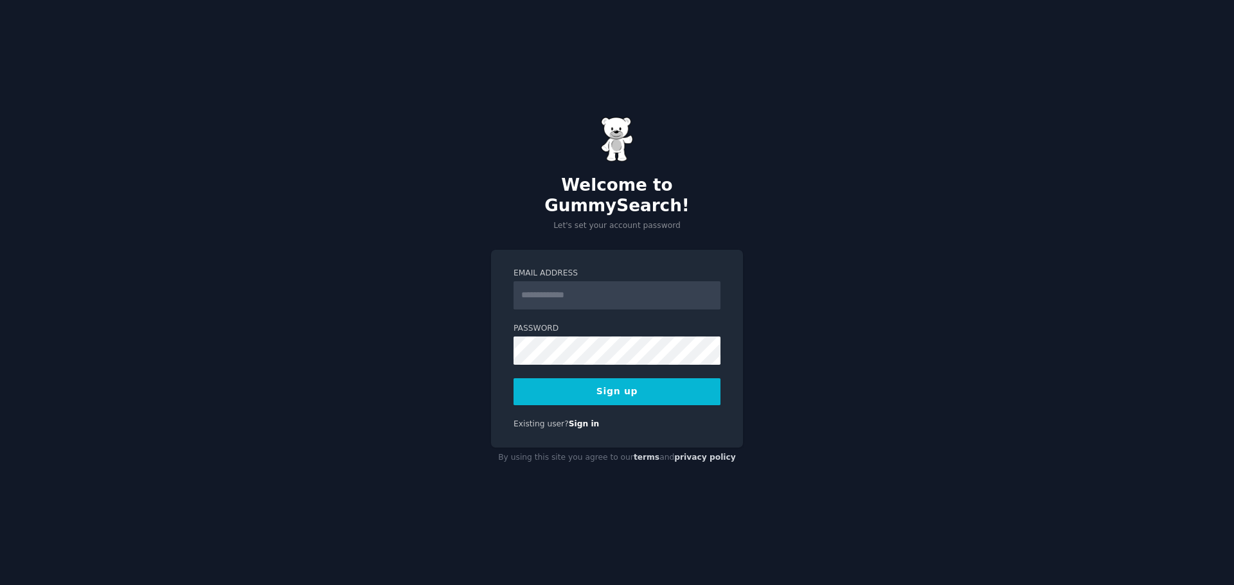
drag, startPoint x: 528, startPoint y: 274, endPoint x: 534, endPoint y: 275, distance: 6.5
click at [528, 281] on input "Email Address" at bounding box center [616, 295] width 207 height 28
type input "**********"
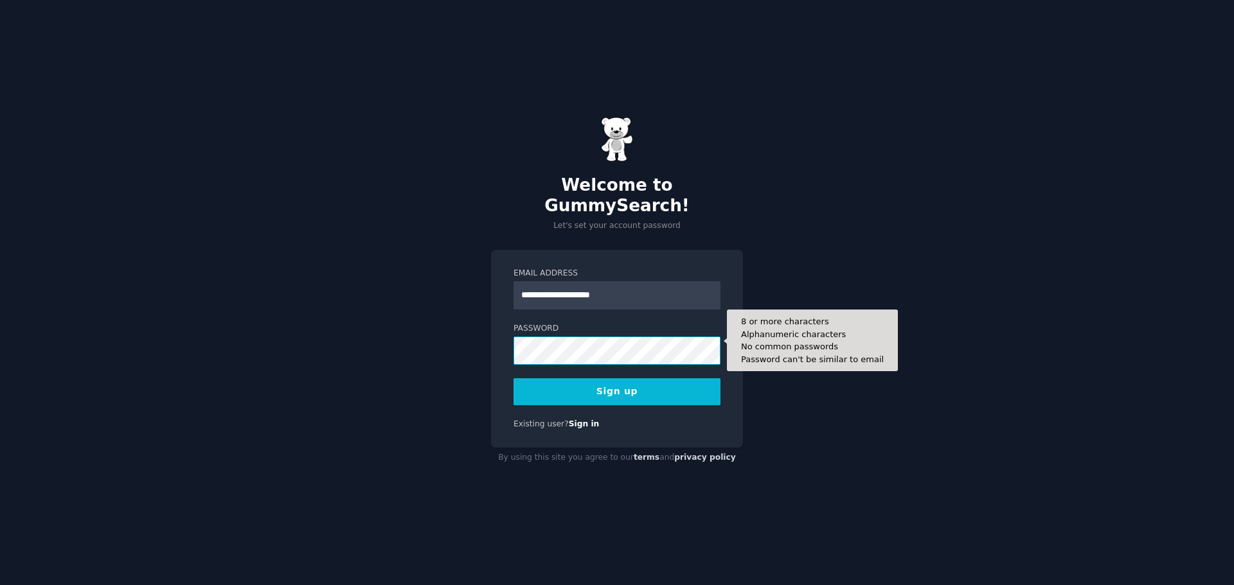
click at [513, 379] on button "Sign up" at bounding box center [616, 392] width 207 height 27
